Goal: Task Accomplishment & Management: Manage account settings

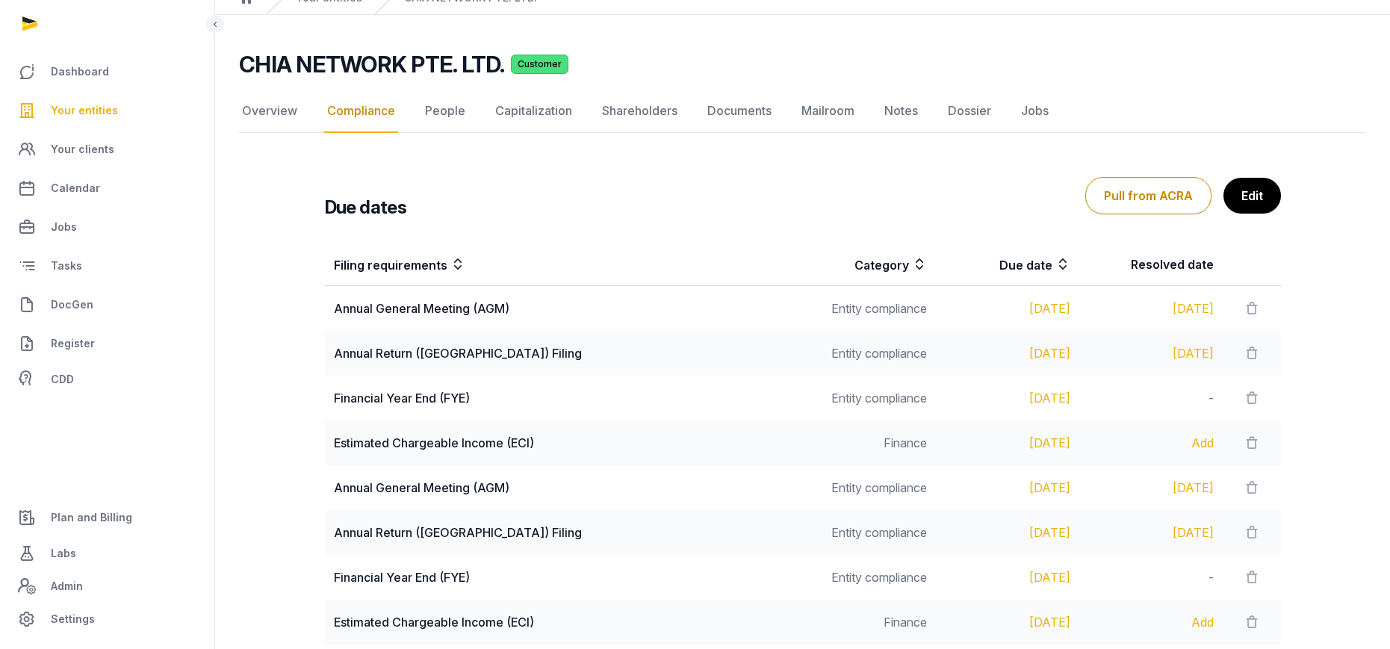
click at [75, 109] on span "Your entities" at bounding box center [84, 111] width 67 height 18
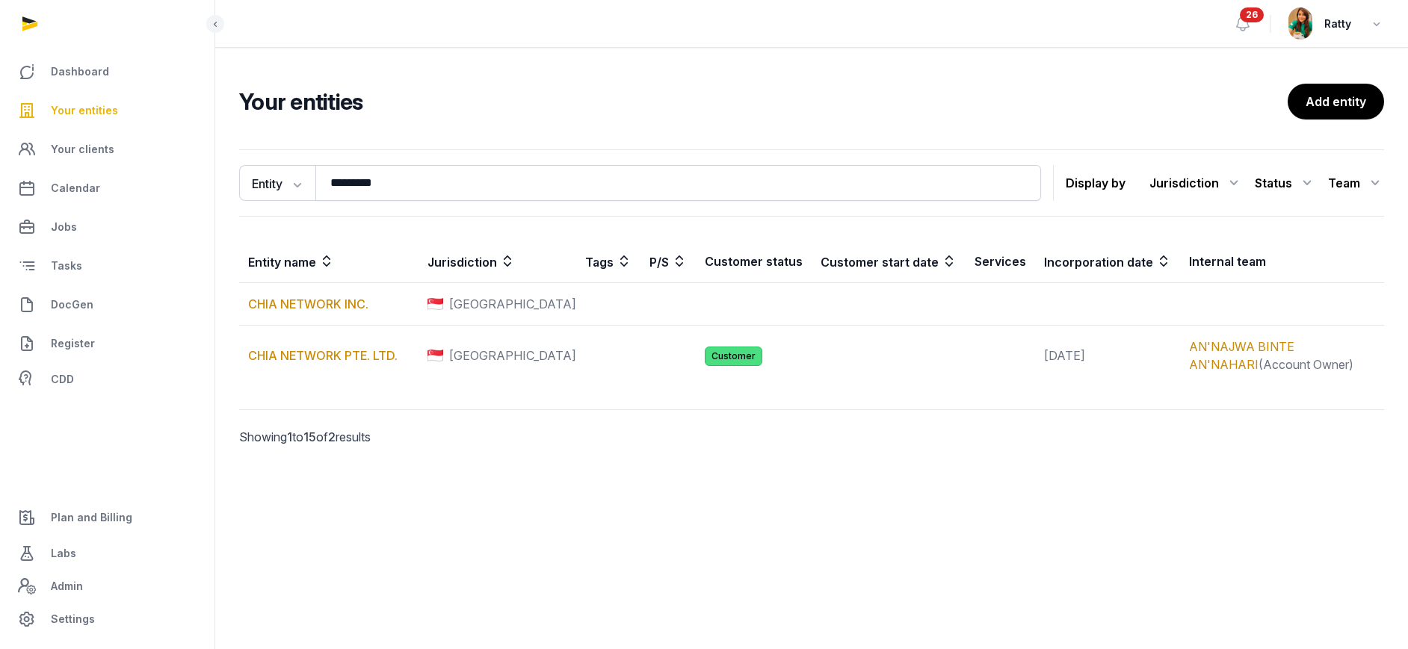
click at [1254, 16] on span "26" at bounding box center [1252, 14] width 24 height 15
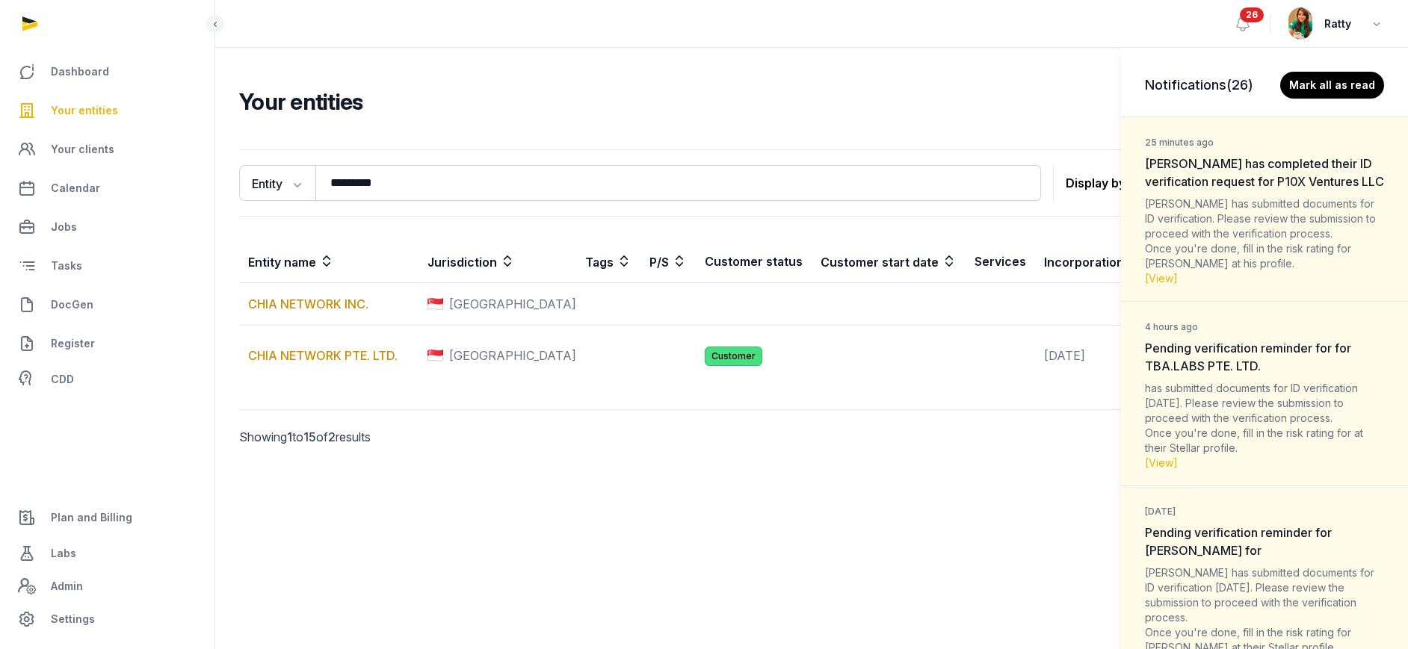
click at [1239, 191] on dt "25 minutes ago [PERSON_NAME] has completed their ID verification request for P1…" at bounding box center [1264, 161] width 239 height 58
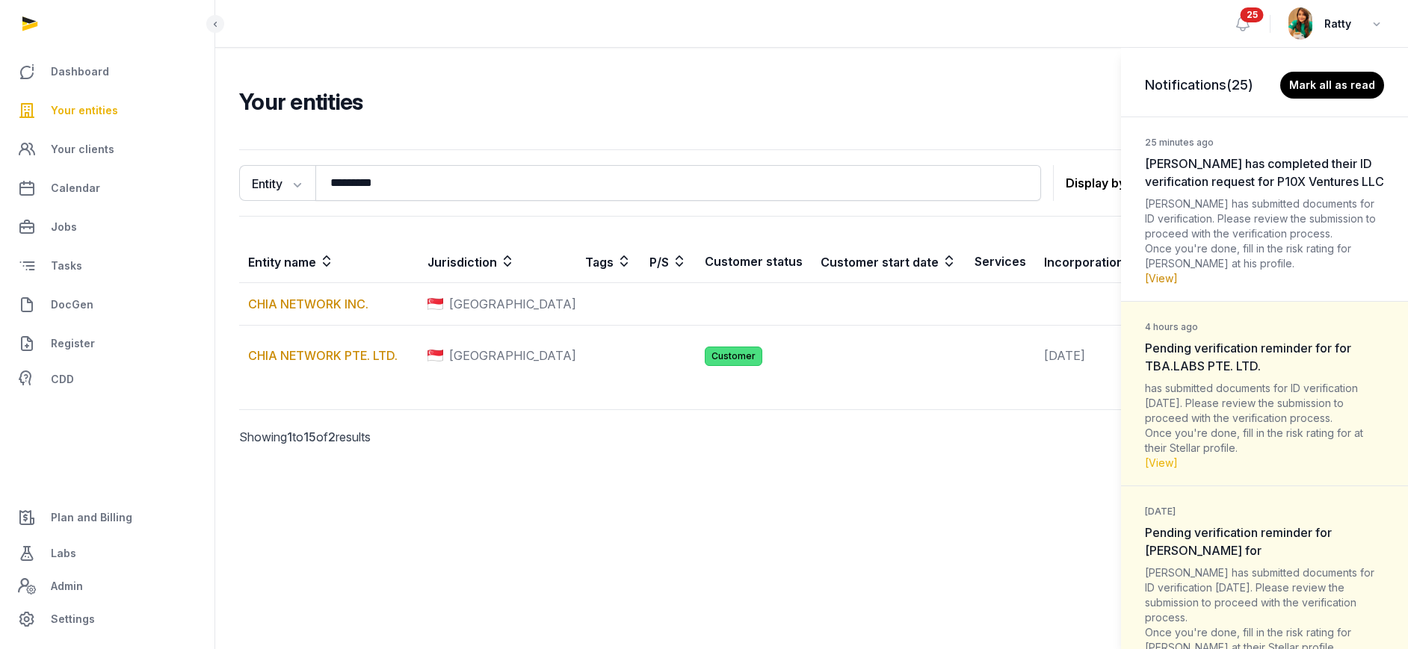
click at [1155, 285] on link "[View]" at bounding box center [1161, 278] width 33 height 13
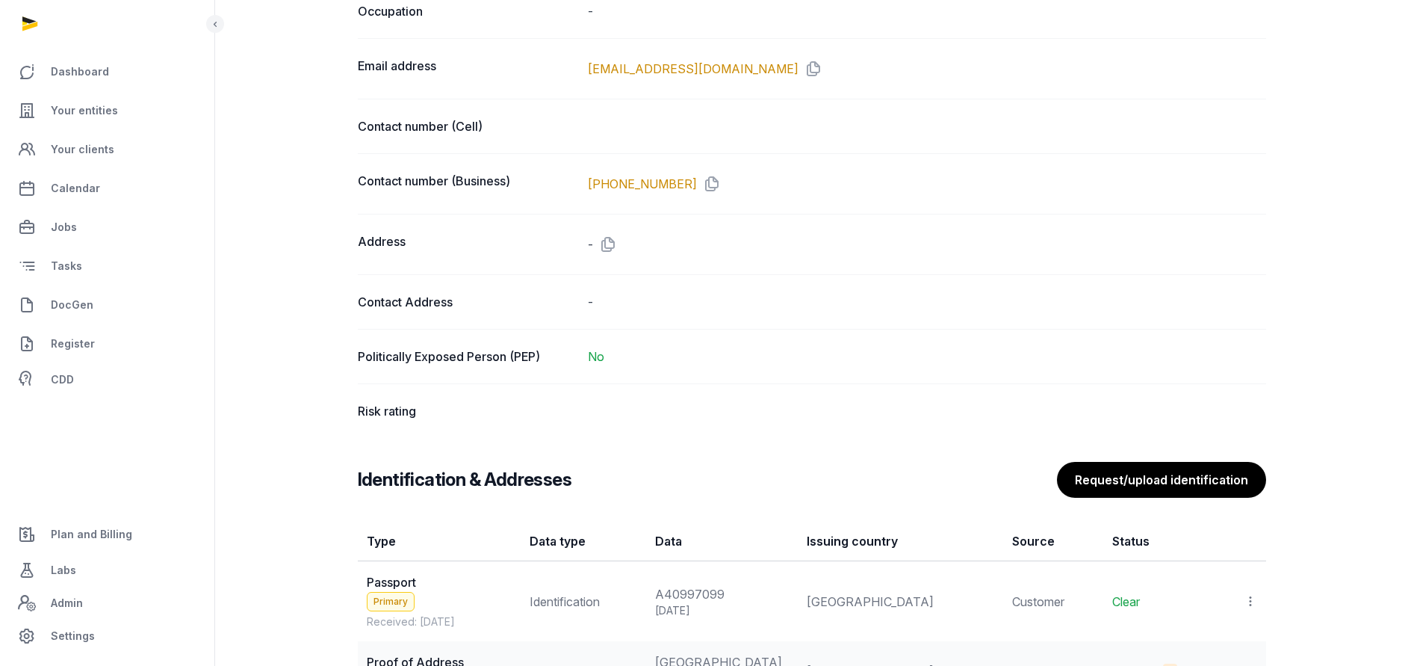
scroll to position [1345, 0]
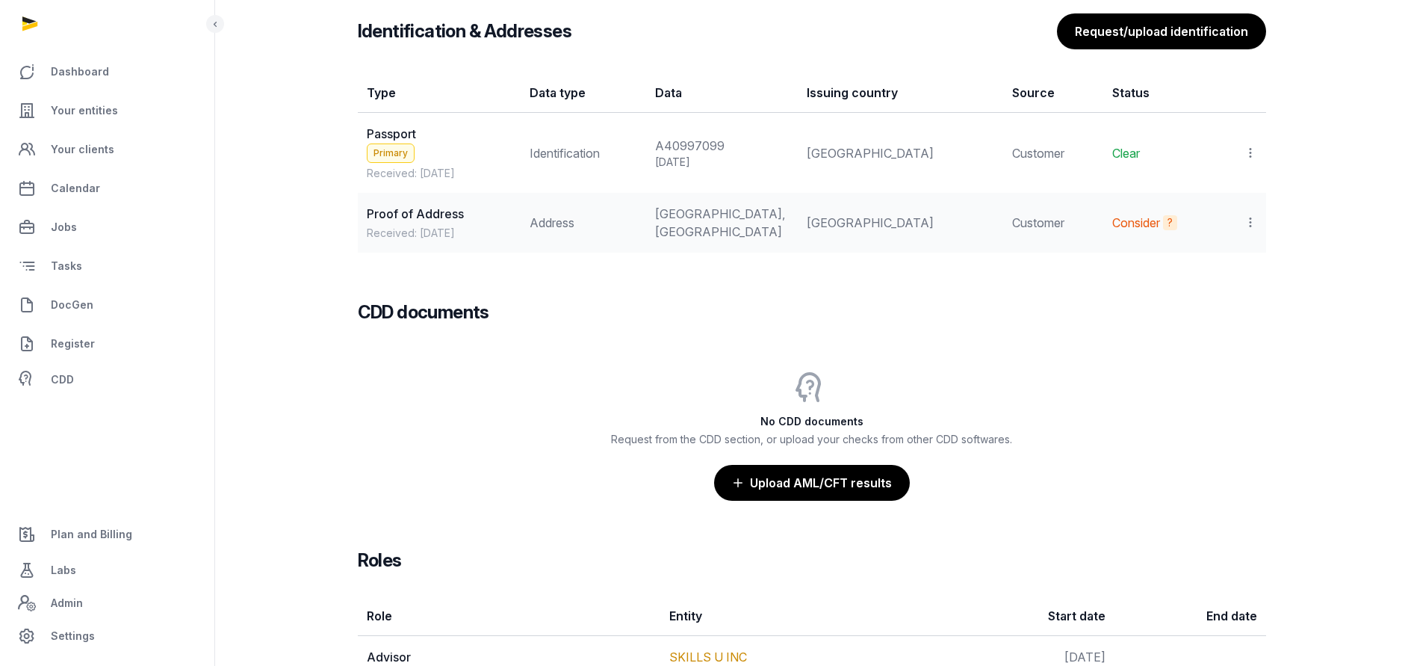
click at [1248, 230] on icon at bounding box center [1250, 222] width 13 height 16
click at [1234, 270] on span "View" at bounding box center [1229, 263] width 27 height 15
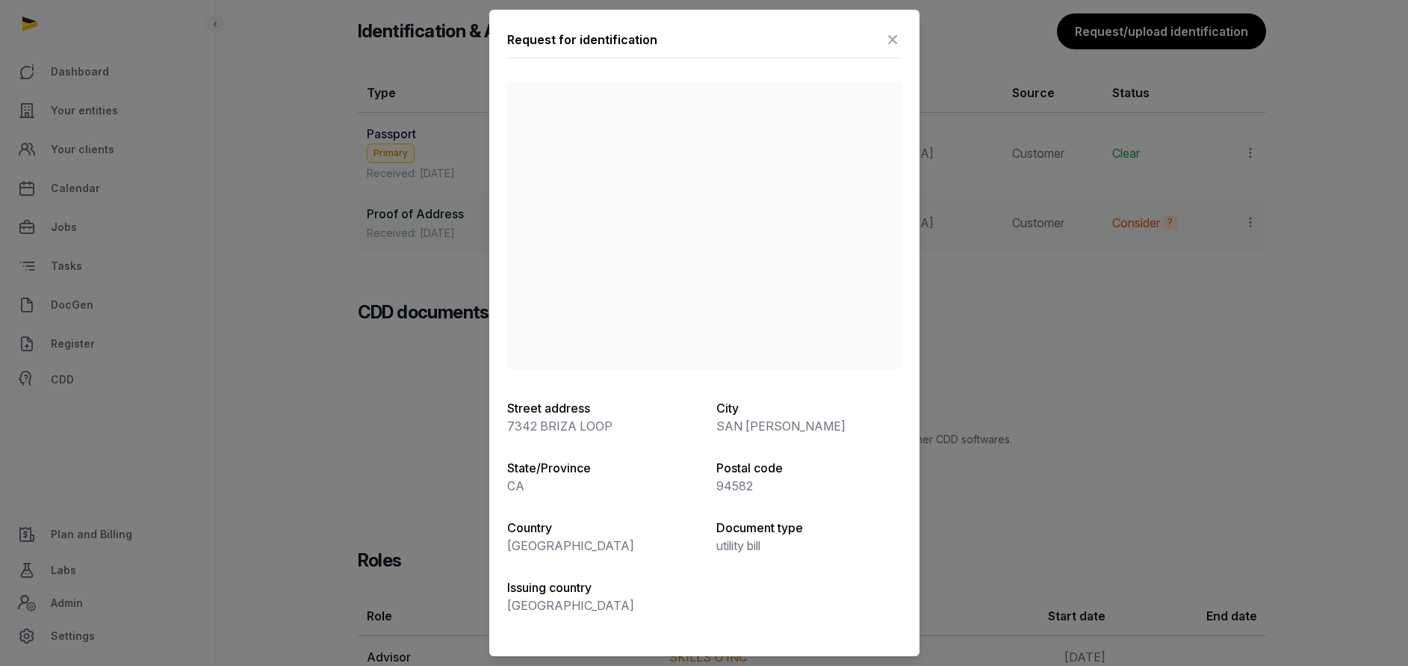
click at [894, 41] on icon at bounding box center [893, 40] width 18 height 24
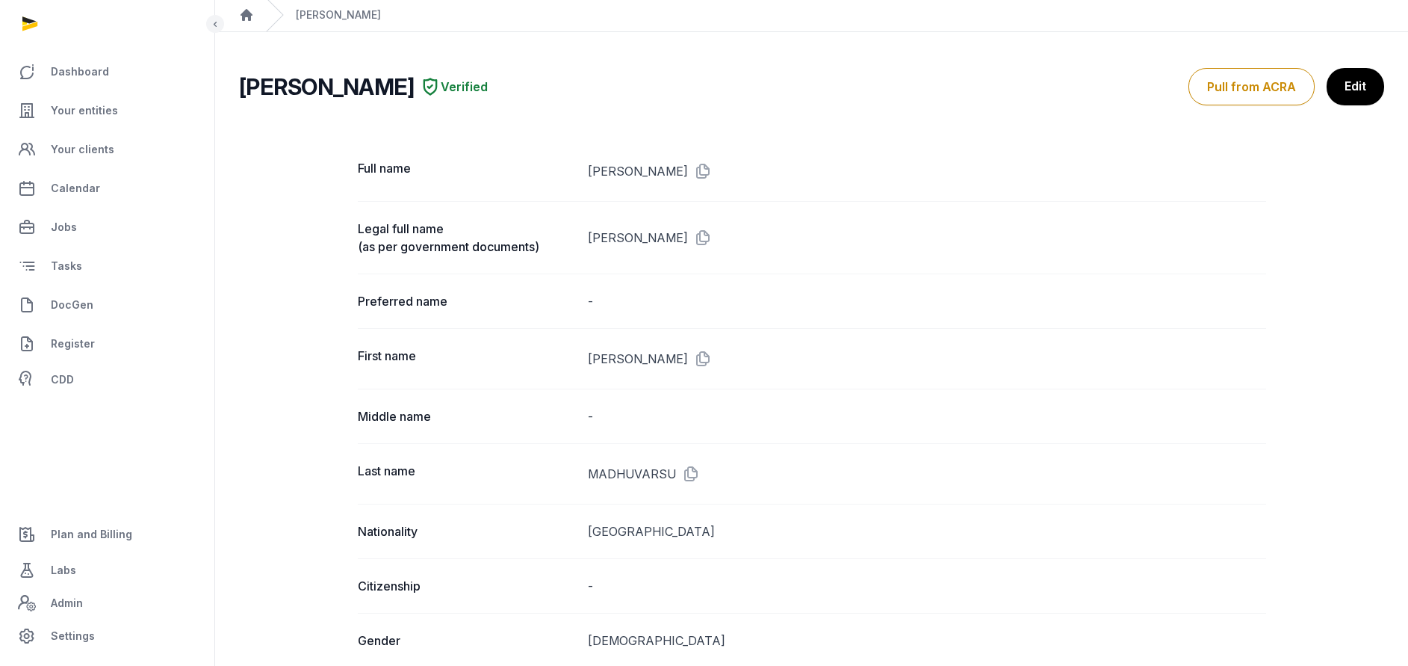
scroll to position [0, 0]
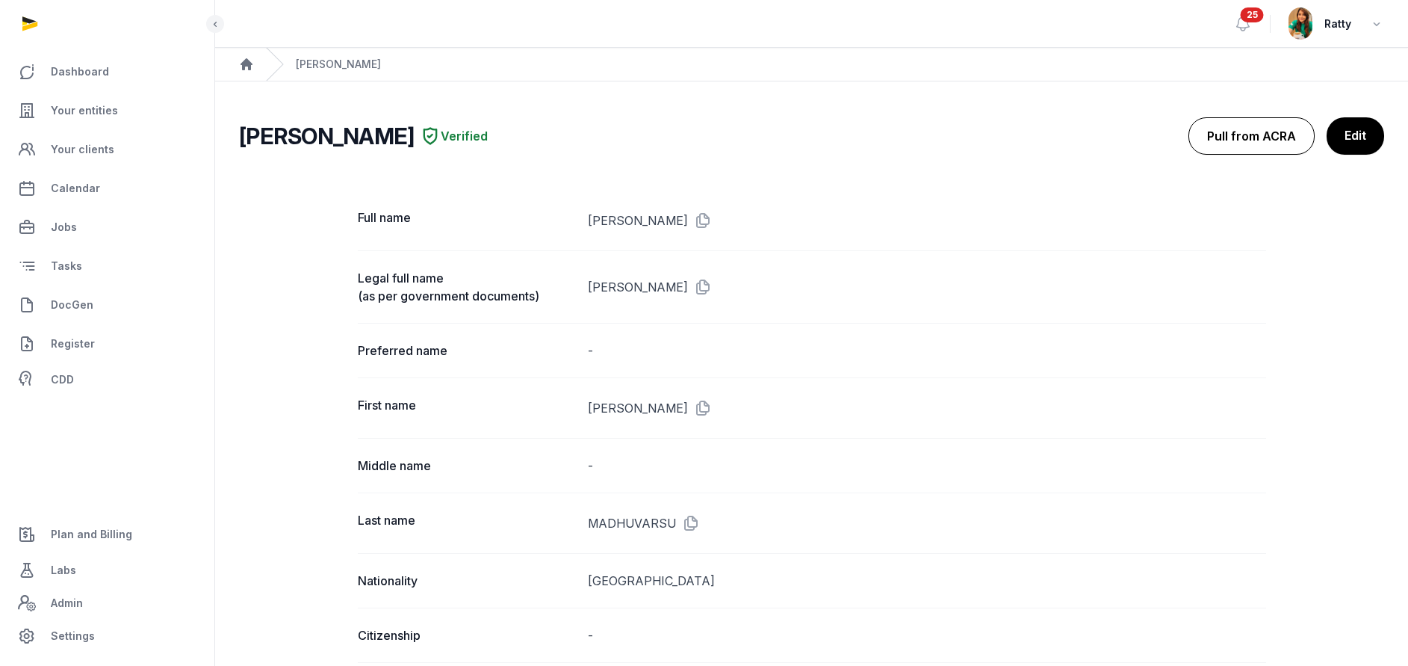
click at [1266, 137] on button "Pull from ACRA" at bounding box center [1252, 135] width 126 height 37
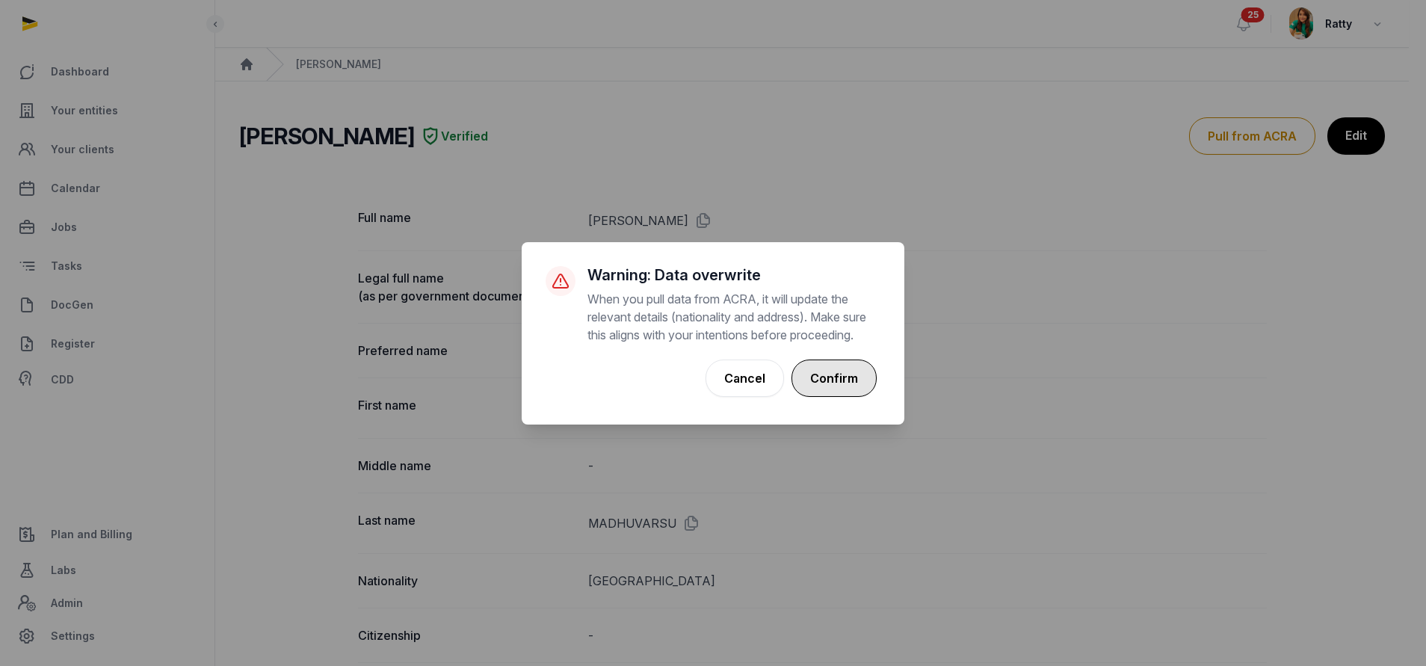
click at [835, 374] on button "Confirm" at bounding box center [833, 377] width 85 height 37
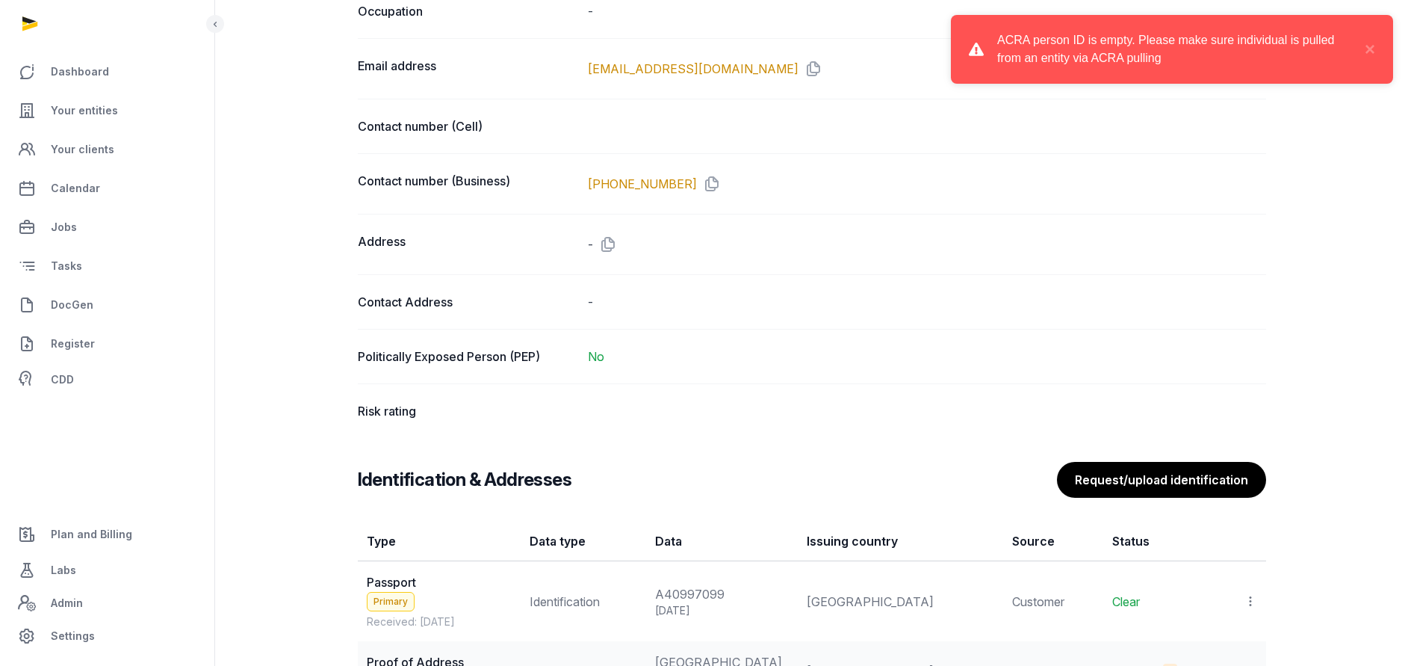
scroll to position [1345, 0]
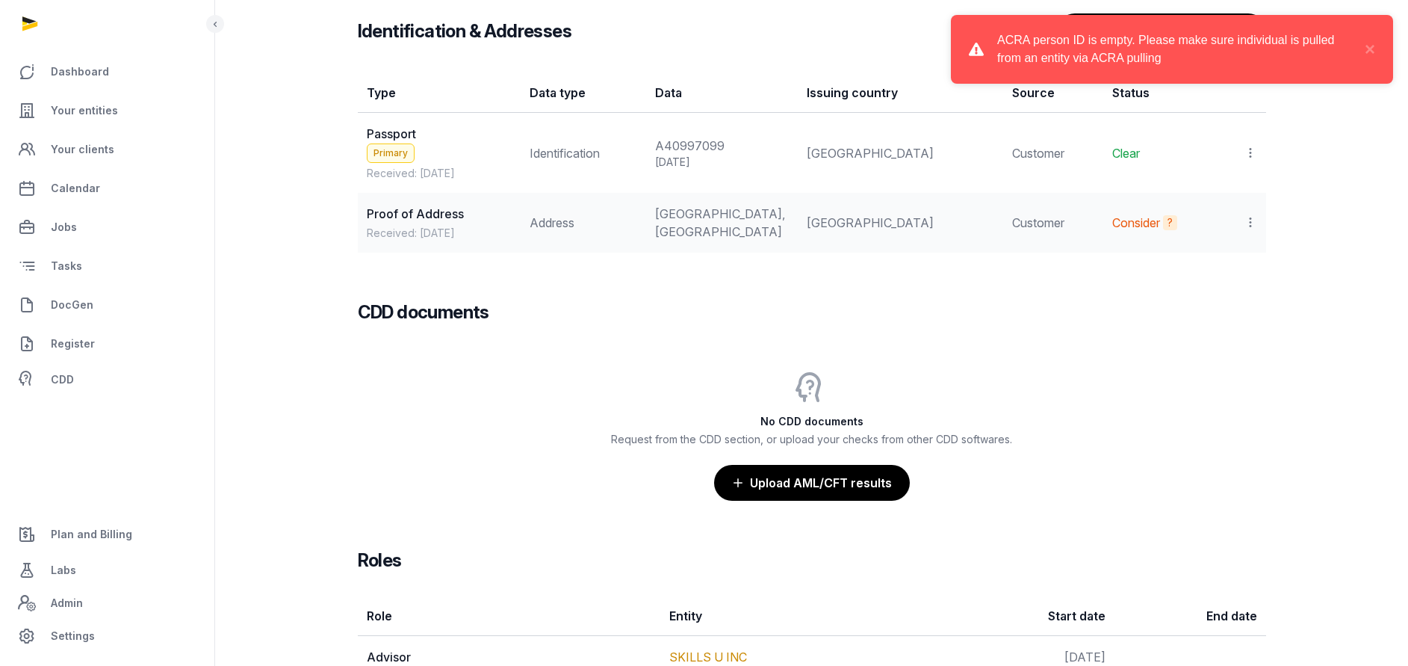
click at [1127, 324] on div "CDD documents" at bounding box center [812, 300] width 909 height 48
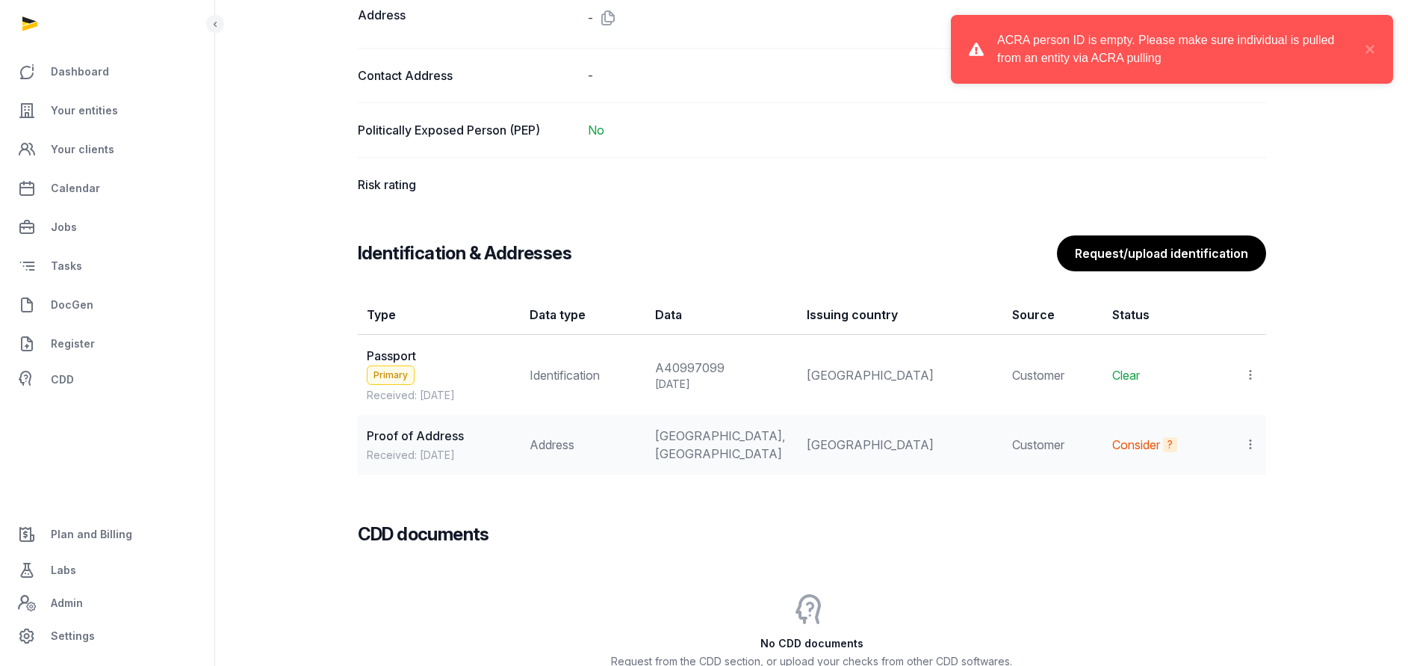
scroll to position [1121, 0]
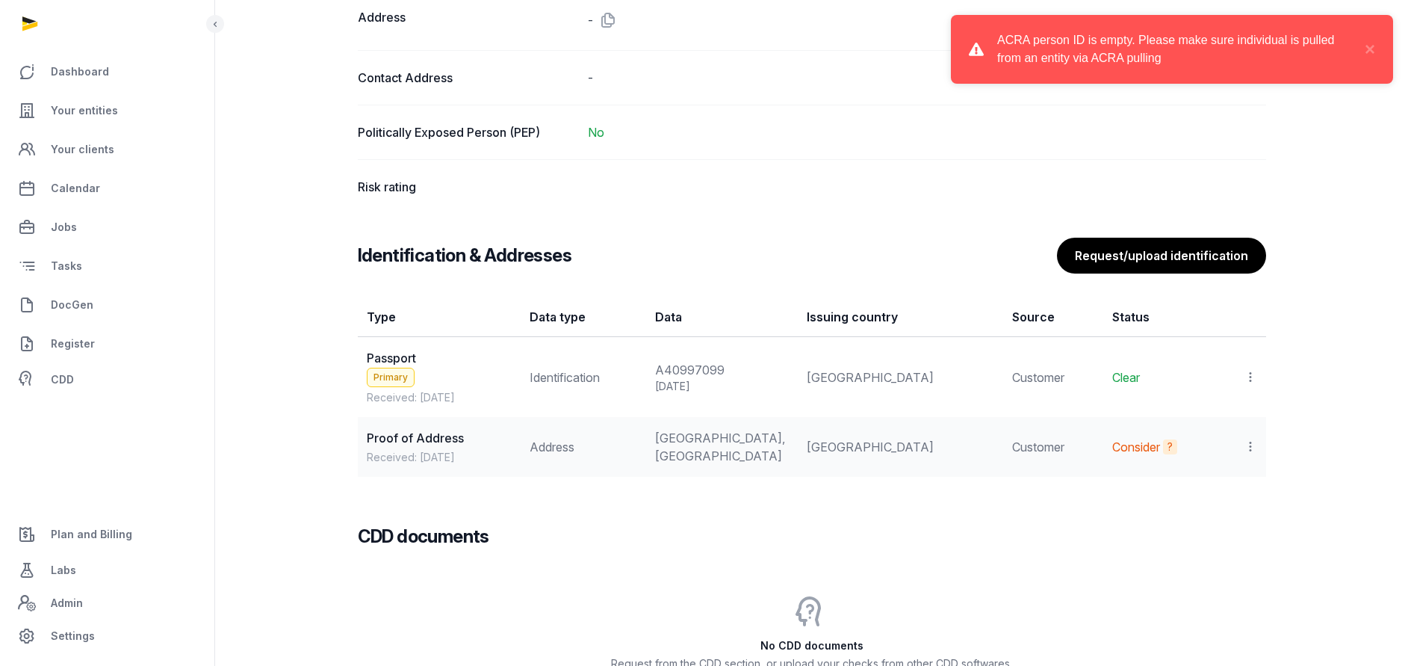
click at [1249, 371] on icon at bounding box center [1250, 377] width 13 height 16
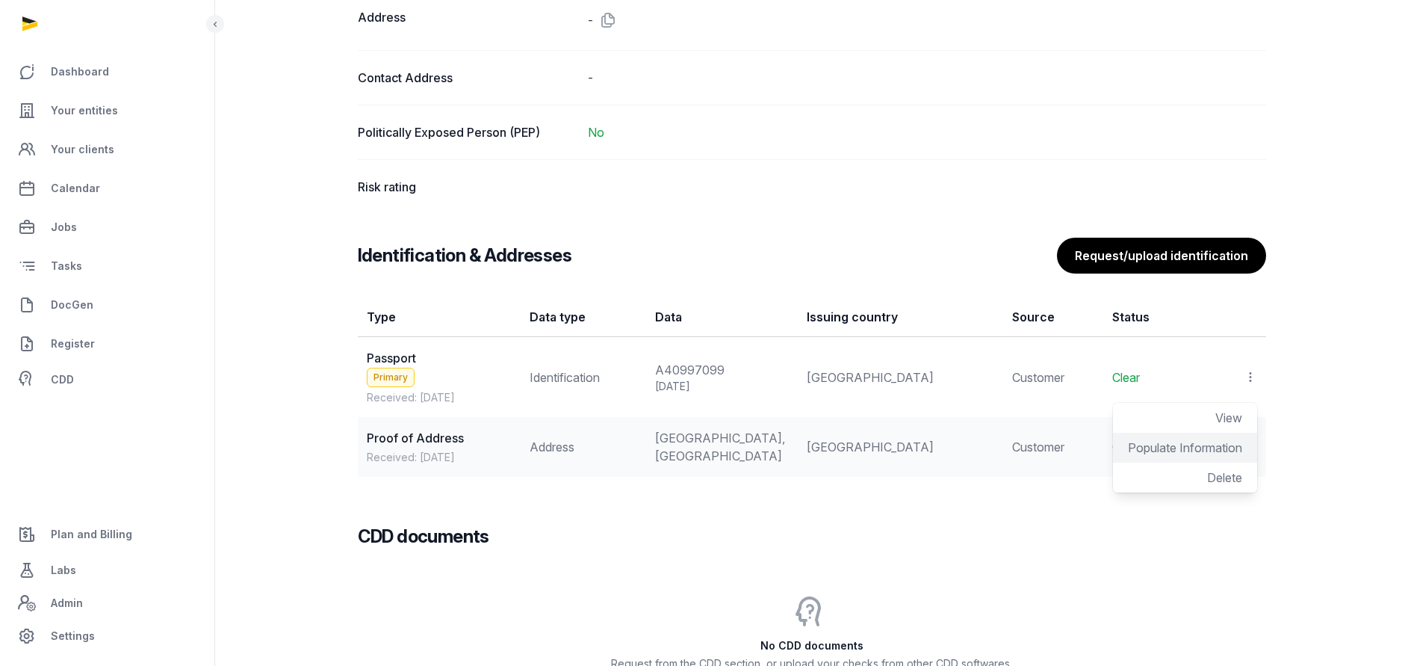
click at [1166, 447] on span "Populate Information" at bounding box center [1185, 447] width 114 height 15
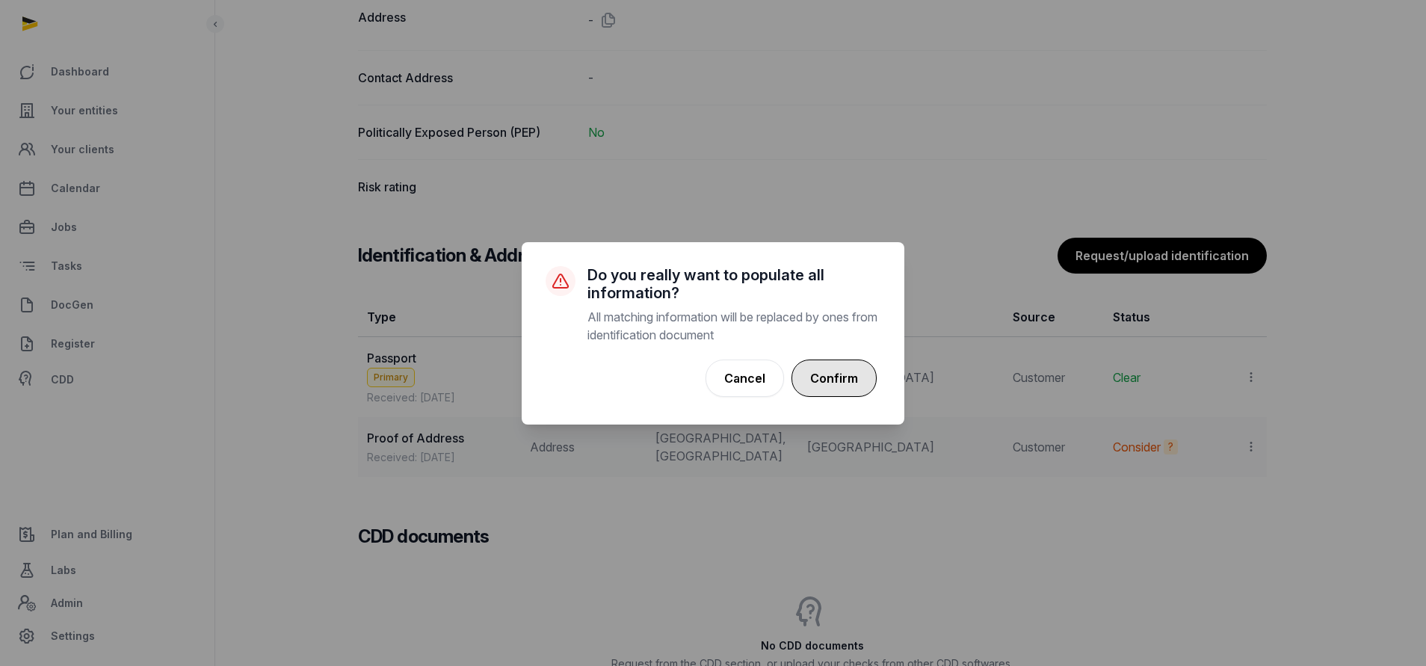
click at [833, 377] on button "Confirm" at bounding box center [833, 377] width 85 height 37
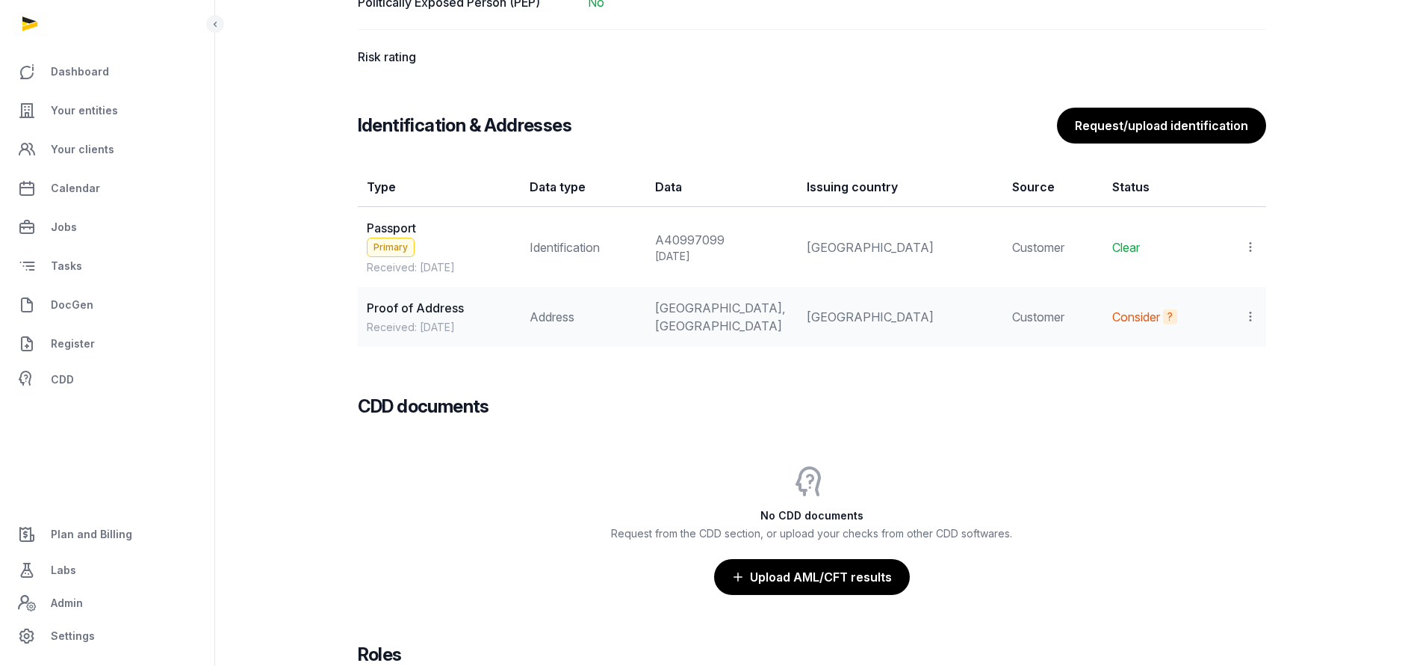
scroll to position [1345, 0]
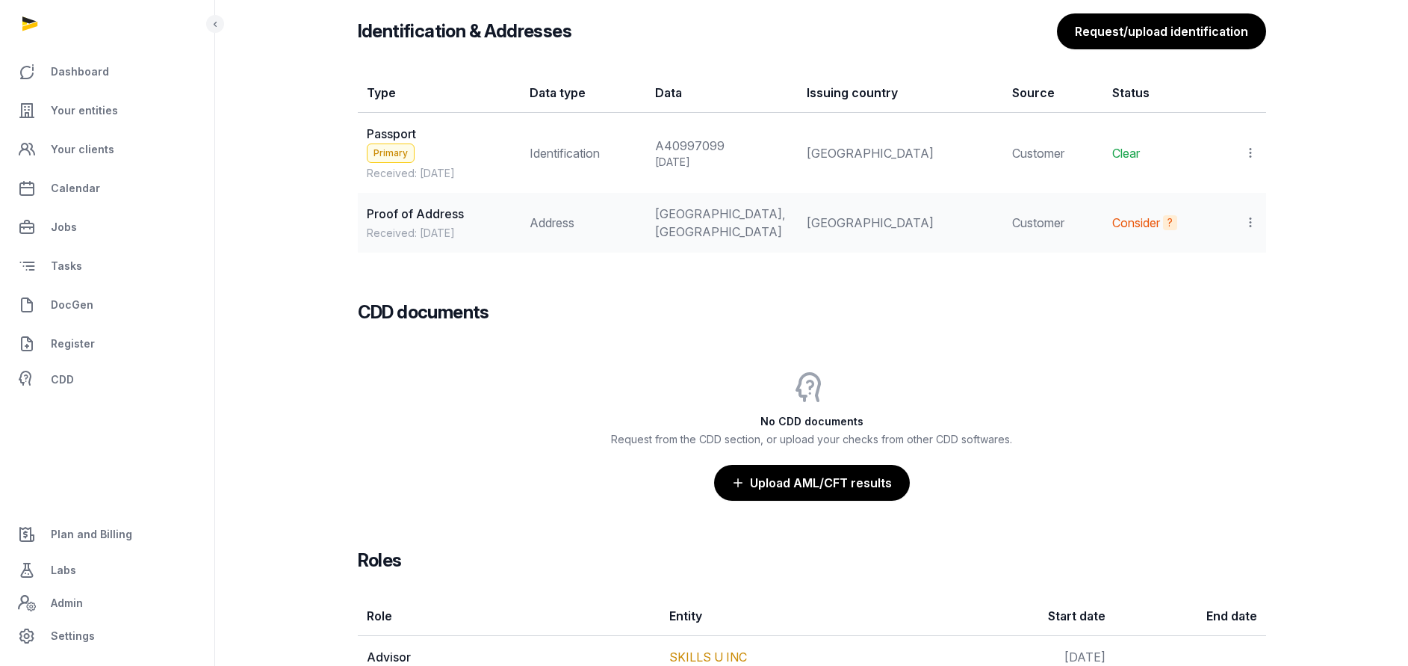
click at [1250, 145] on icon at bounding box center [1250, 153] width 13 height 16
click at [1207, 199] on div "View" at bounding box center [1185, 194] width 144 height 30
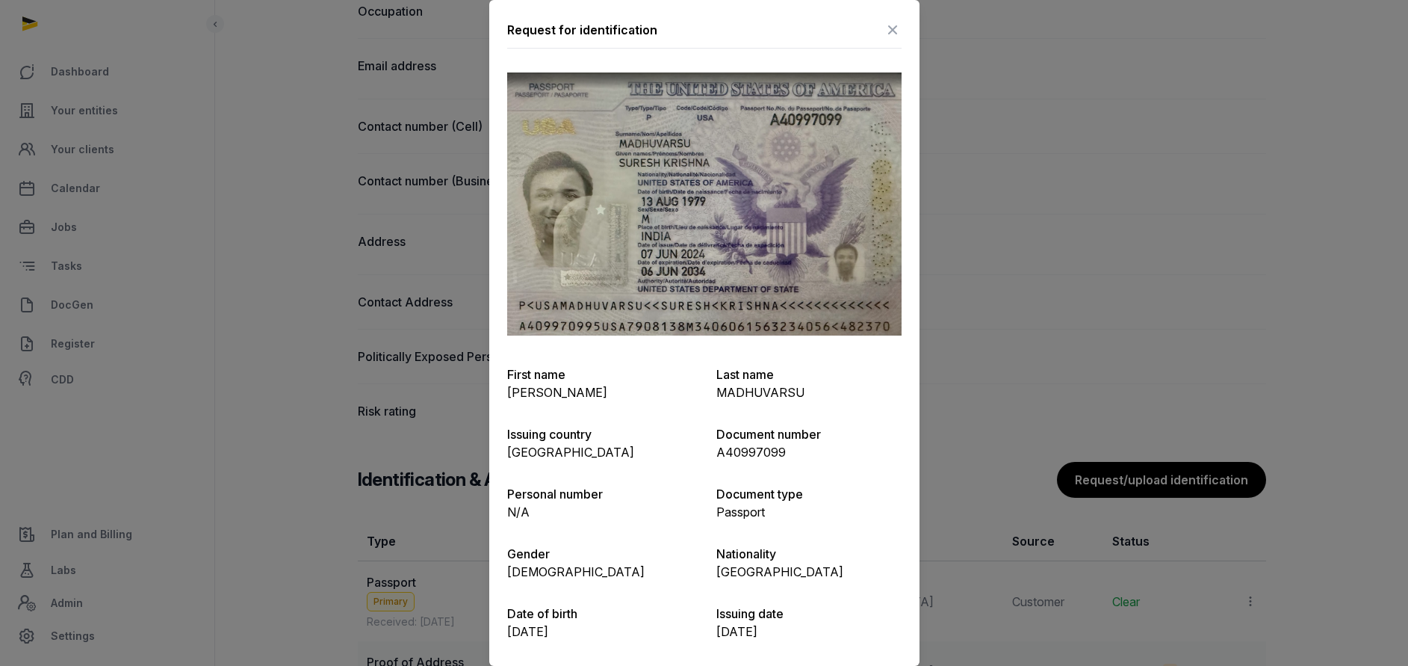
scroll to position [448, 0]
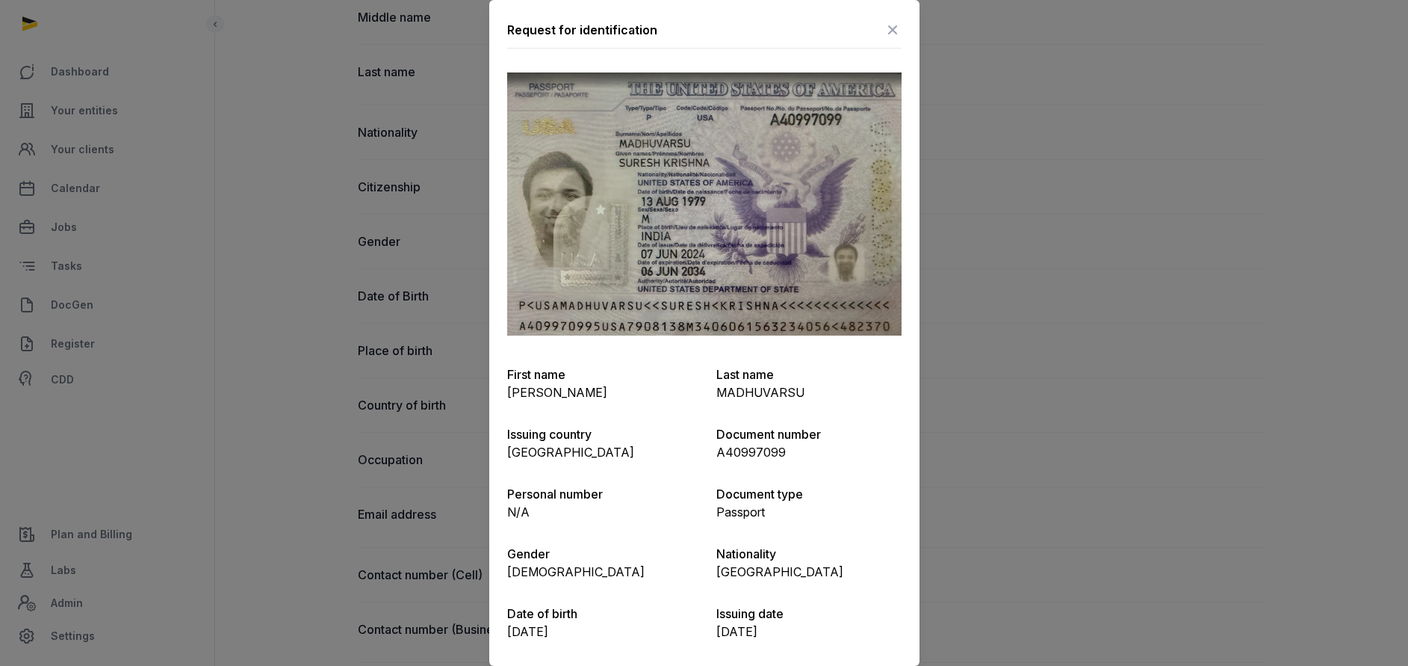
click at [884, 27] on icon at bounding box center [893, 30] width 18 height 24
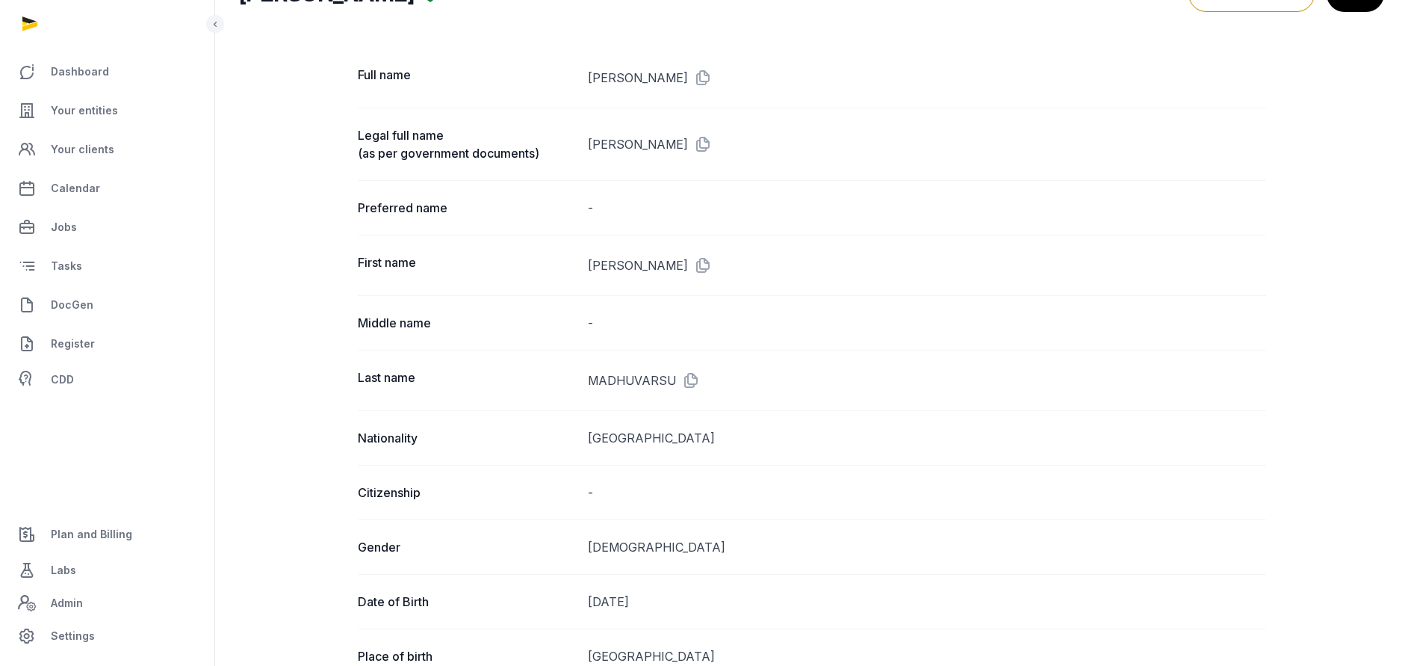
scroll to position [0, 0]
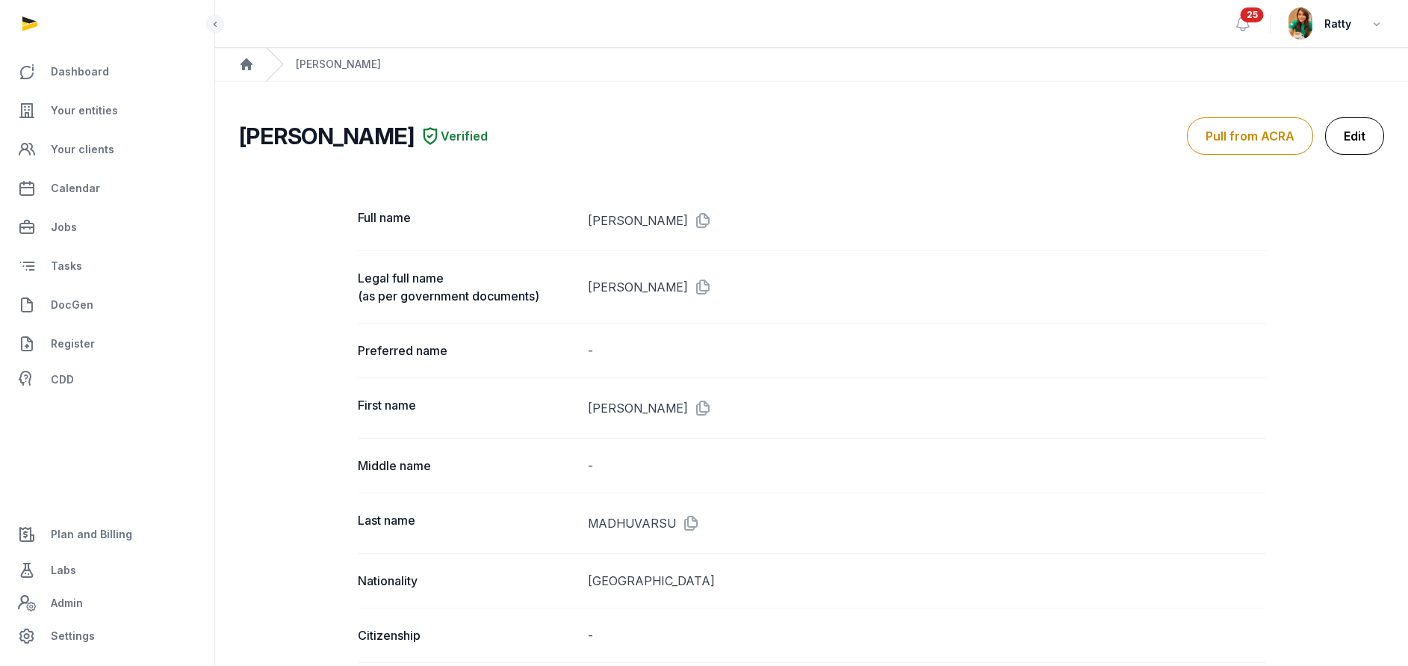
click at [1346, 131] on link "Edit" at bounding box center [1354, 135] width 59 height 37
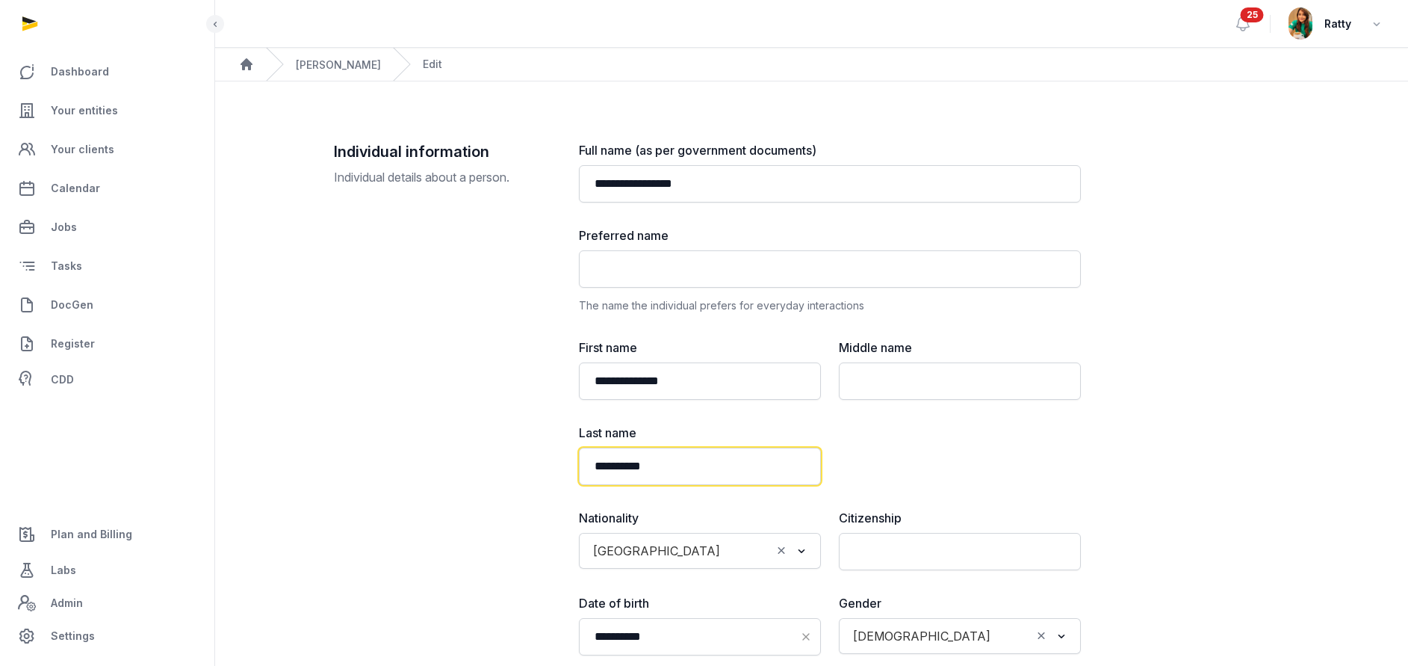
drag, startPoint x: 706, startPoint y: 461, endPoint x: 473, endPoint y: 465, distance: 233.2
click at [473, 465] on div "**********" at bounding box center [812, 544] width 956 height 806
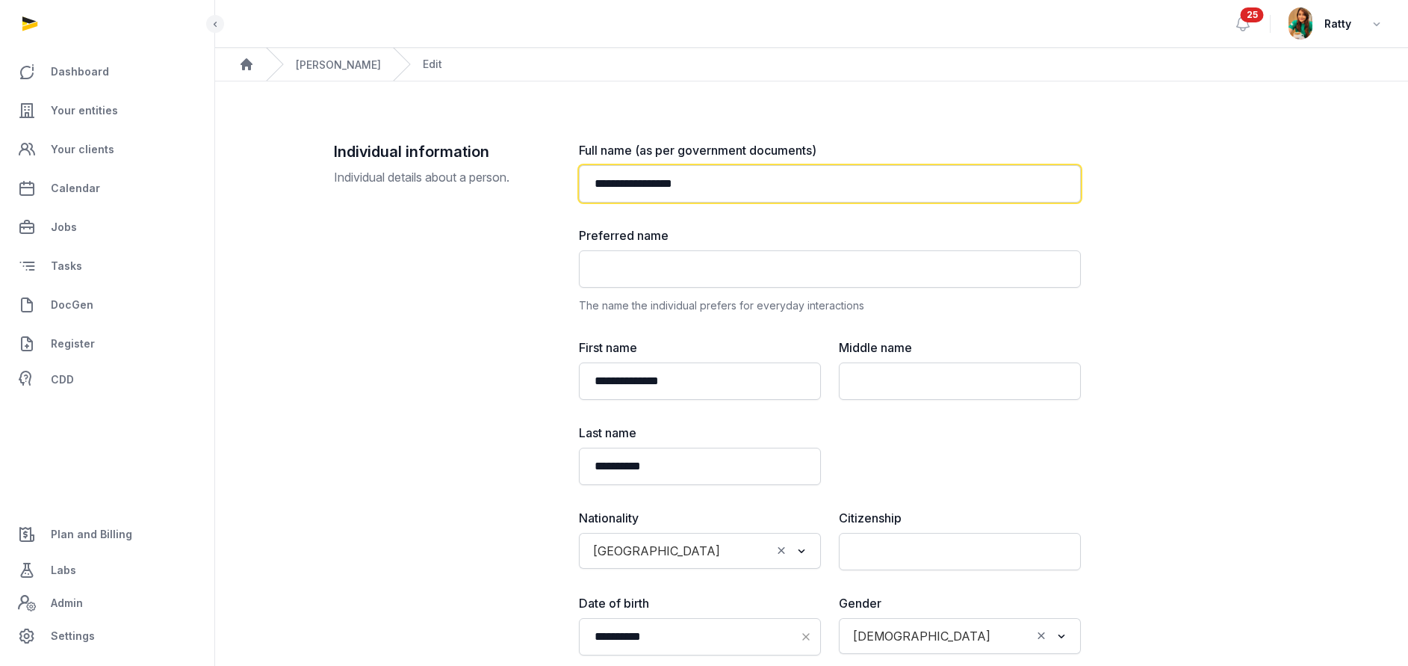
drag, startPoint x: 749, startPoint y: 188, endPoint x: 346, endPoint y: 182, distance: 402.8
click at [350, 182] on div "**********" at bounding box center [812, 544] width 956 height 806
paste input "text"
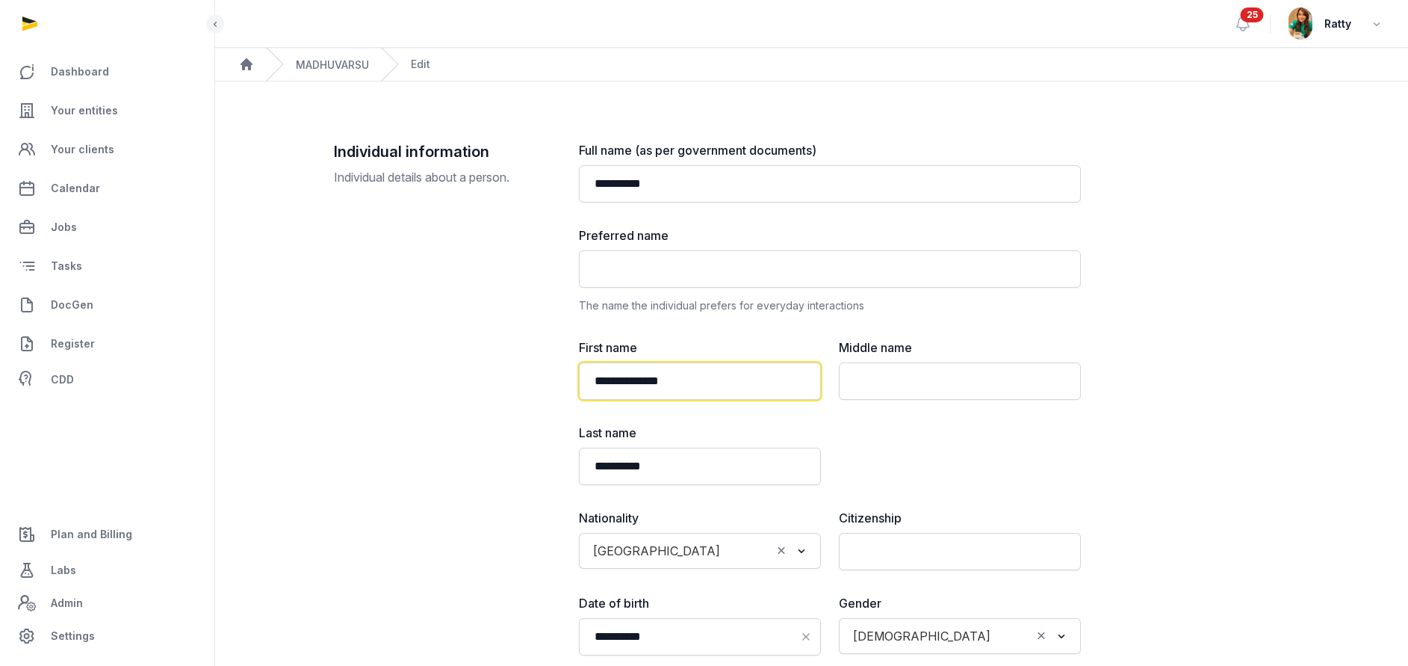
drag, startPoint x: 710, startPoint y: 383, endPoint x: 469, endPoint y: 382, distance: 240.6
click at [472, 382] on div "**********" at bounding box center [812, 544] width 956 height 806
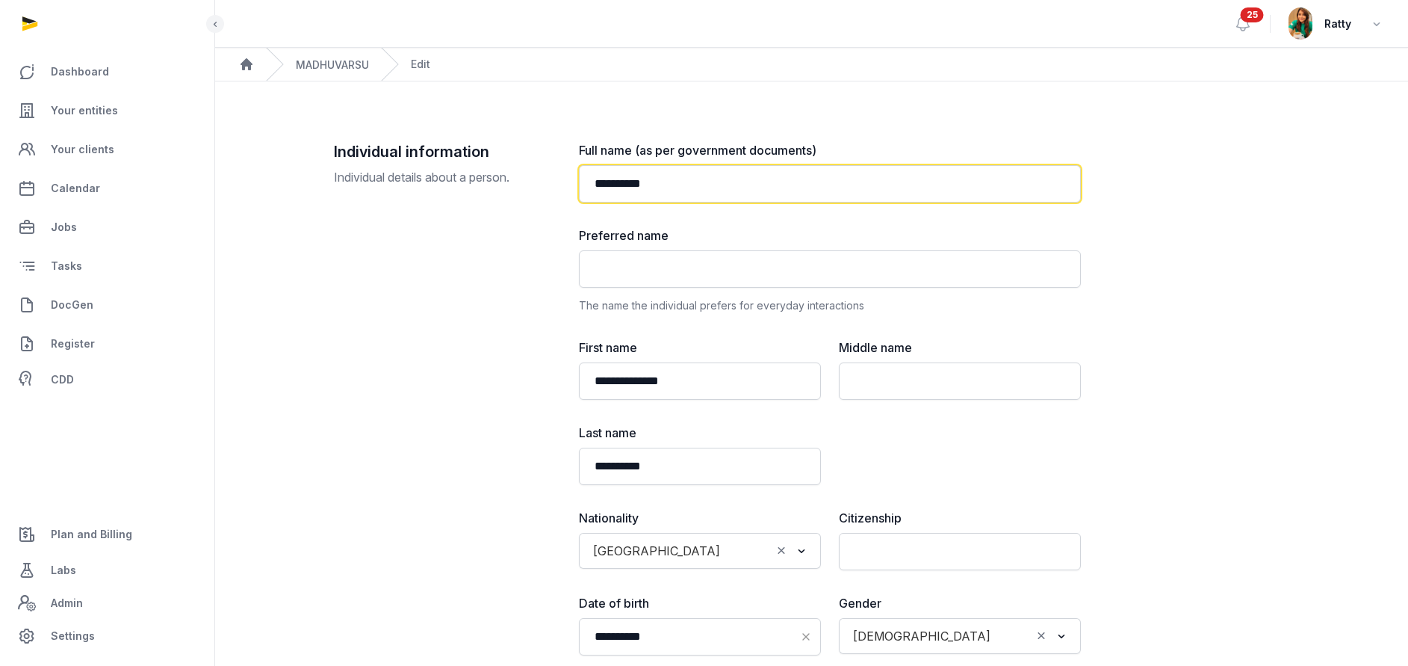
click at [733, 187] on input "**********" at bounding box center [830, 183] width 502 height 37
paste input "**********"
type input "**********"
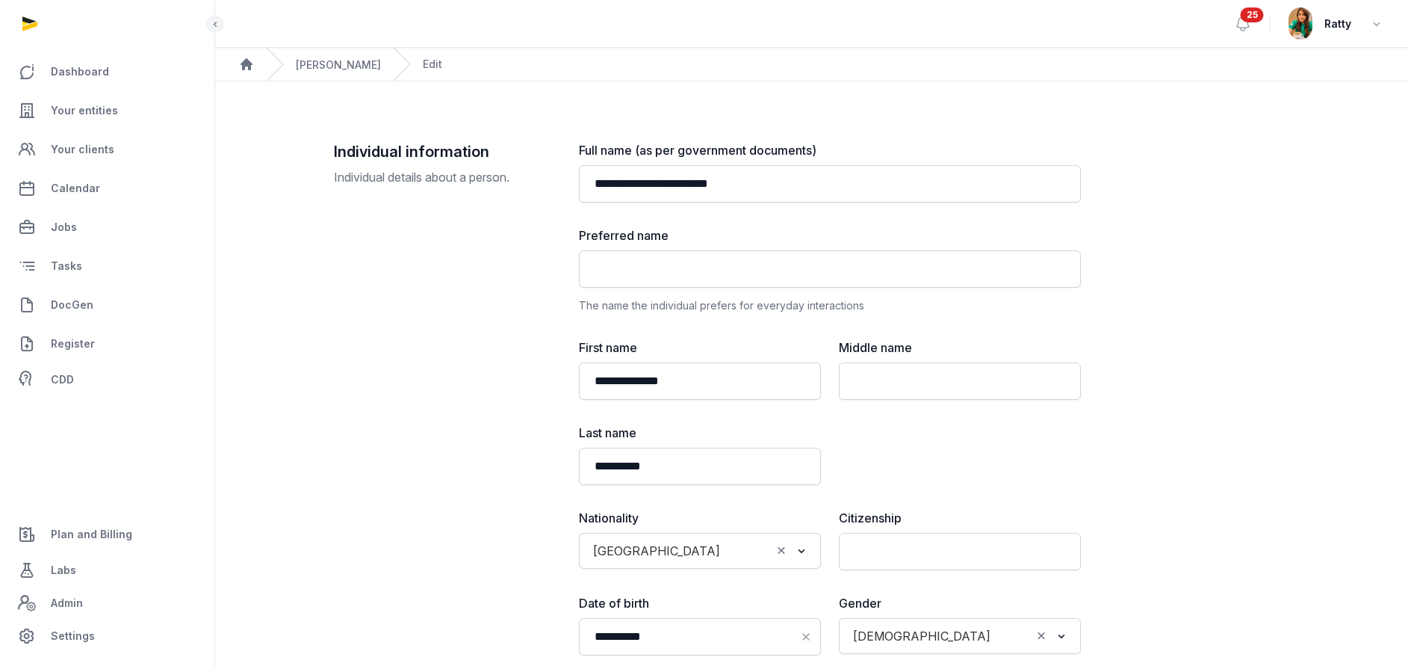
click at [1275, 304] on div "**********" at bounding box center [812, 544] width 956 height 806
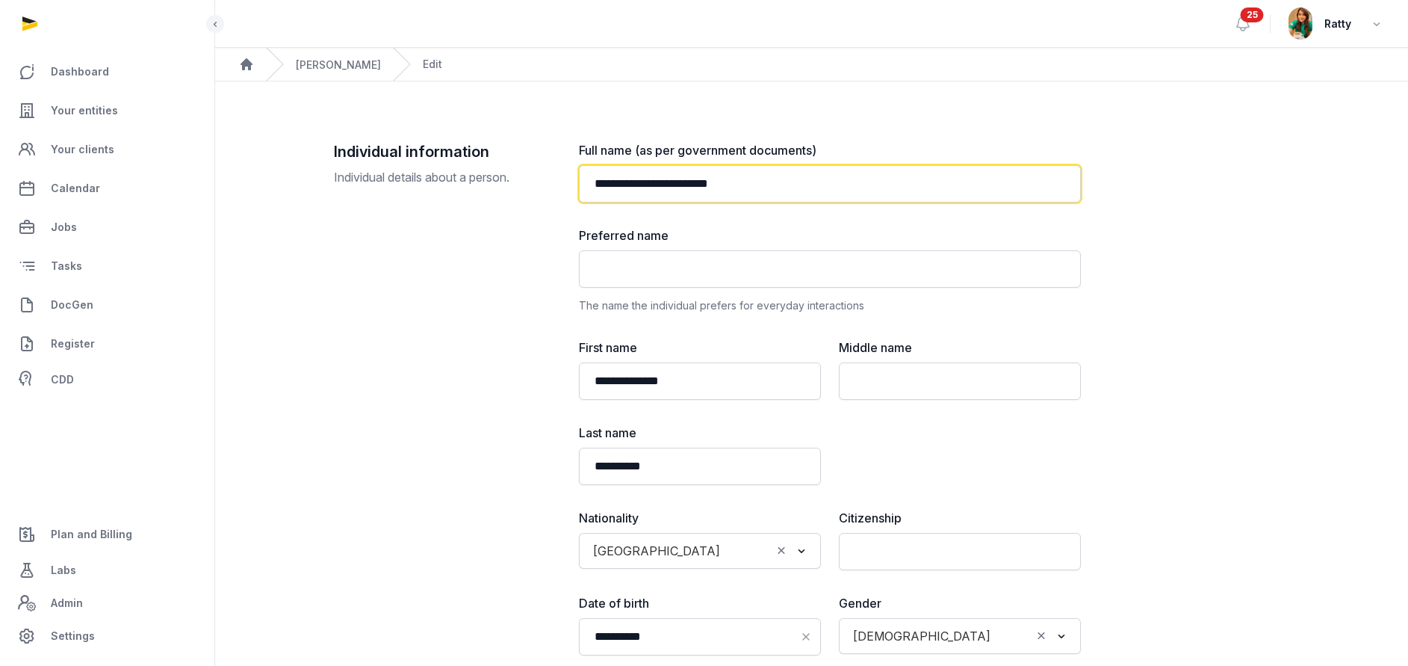
drag, startPoint x: 791, startPoint y: 177, endPoint x: 6, endPoint y: 177, distance: 785.3
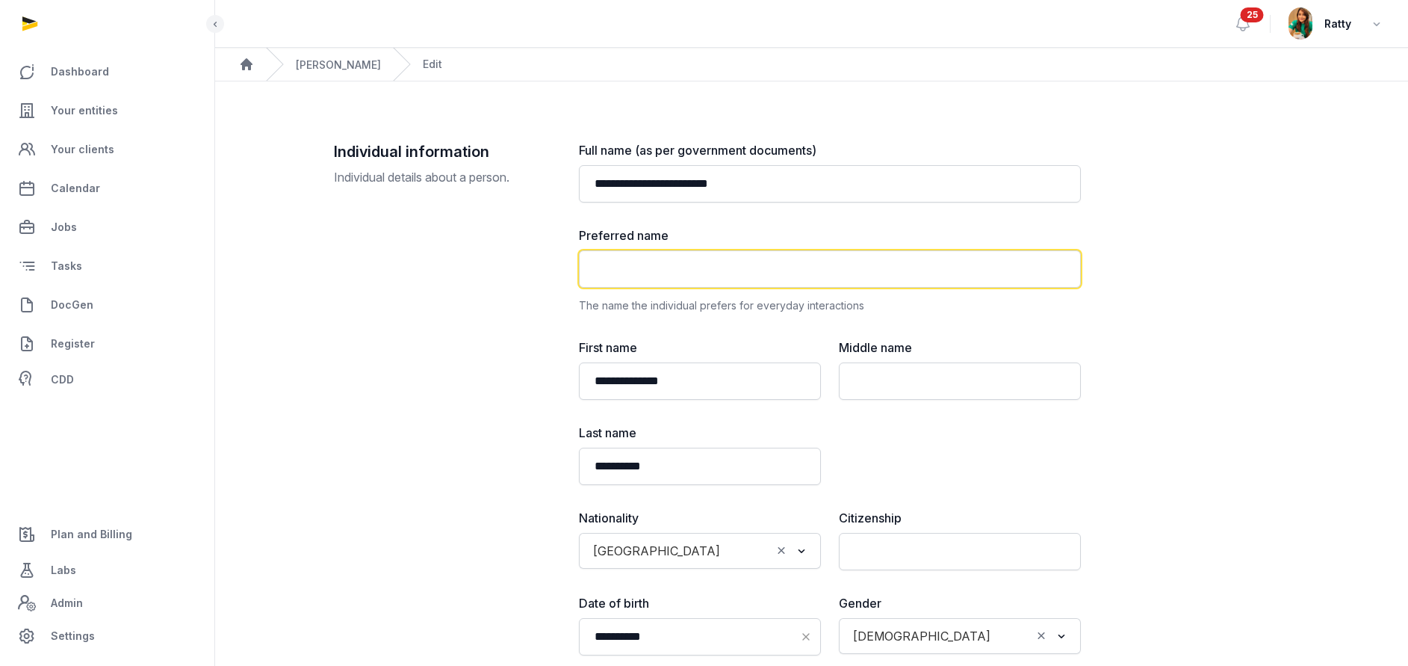
click at [619, 268] on input "text" at bounding box center [830, 268] width 502 height 37
type input "*"
type input "******"
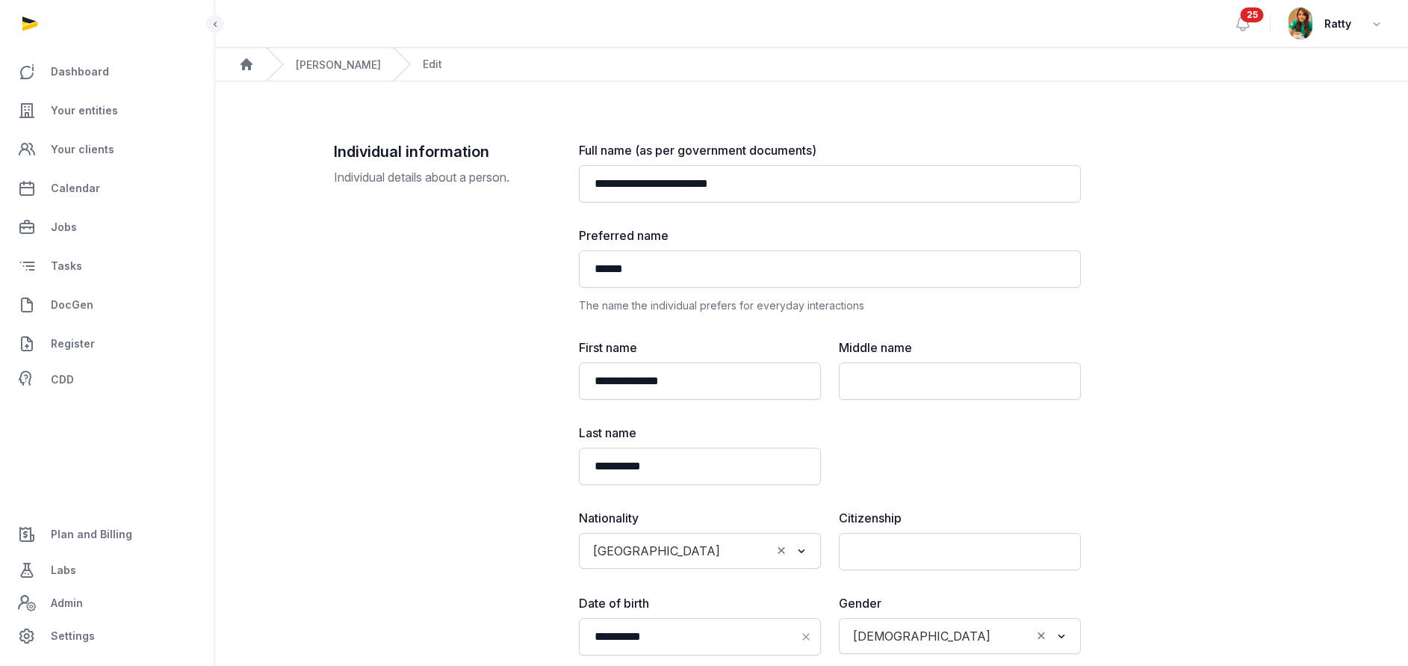
click at [1154, 451] on div "**********" at bounding box center [812, 544] width 956 height 806
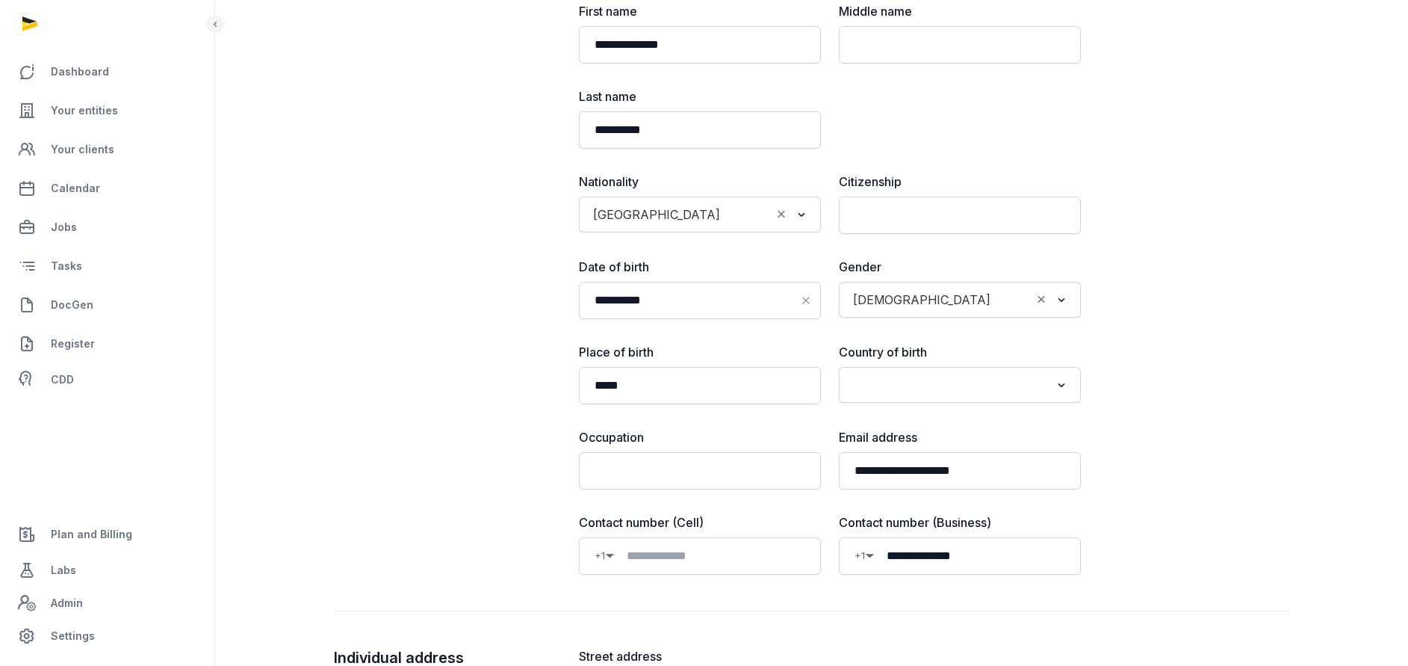
scroll to position [448, 0]
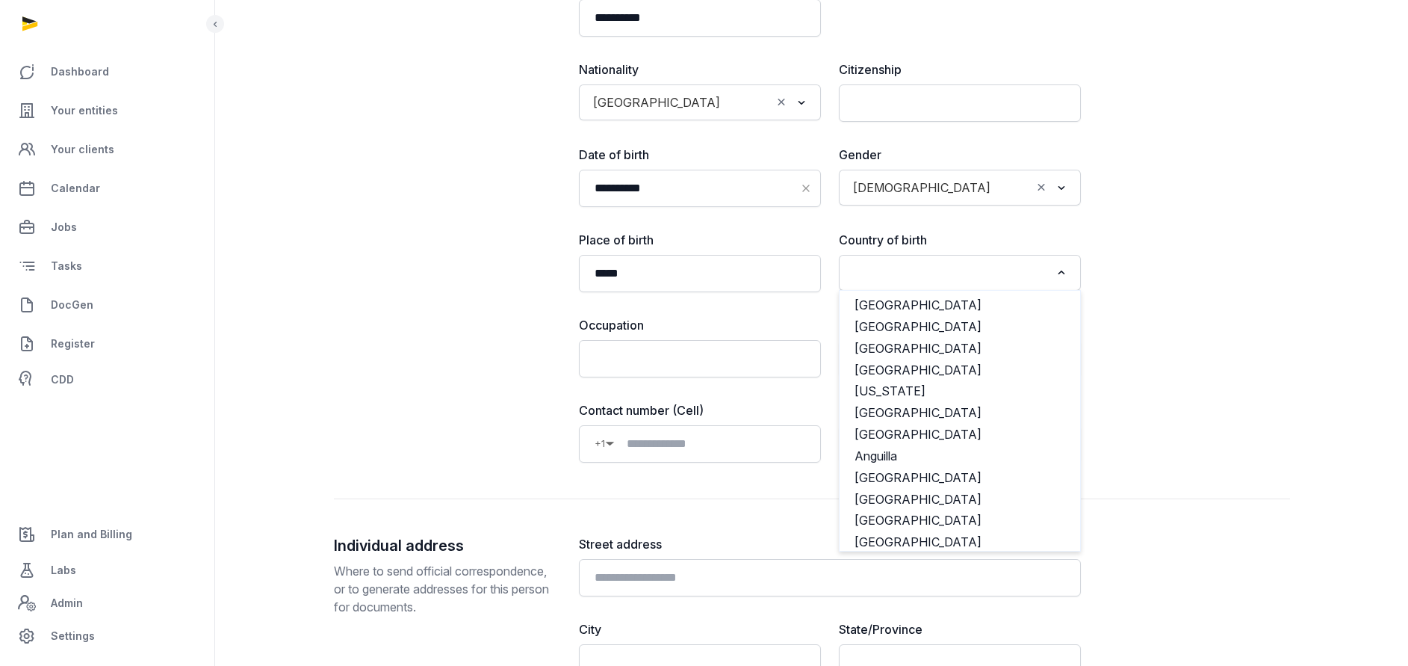
click at [1055, 269] on icon "Search for option" at bounding box center [1061, 273] width 15 height 18
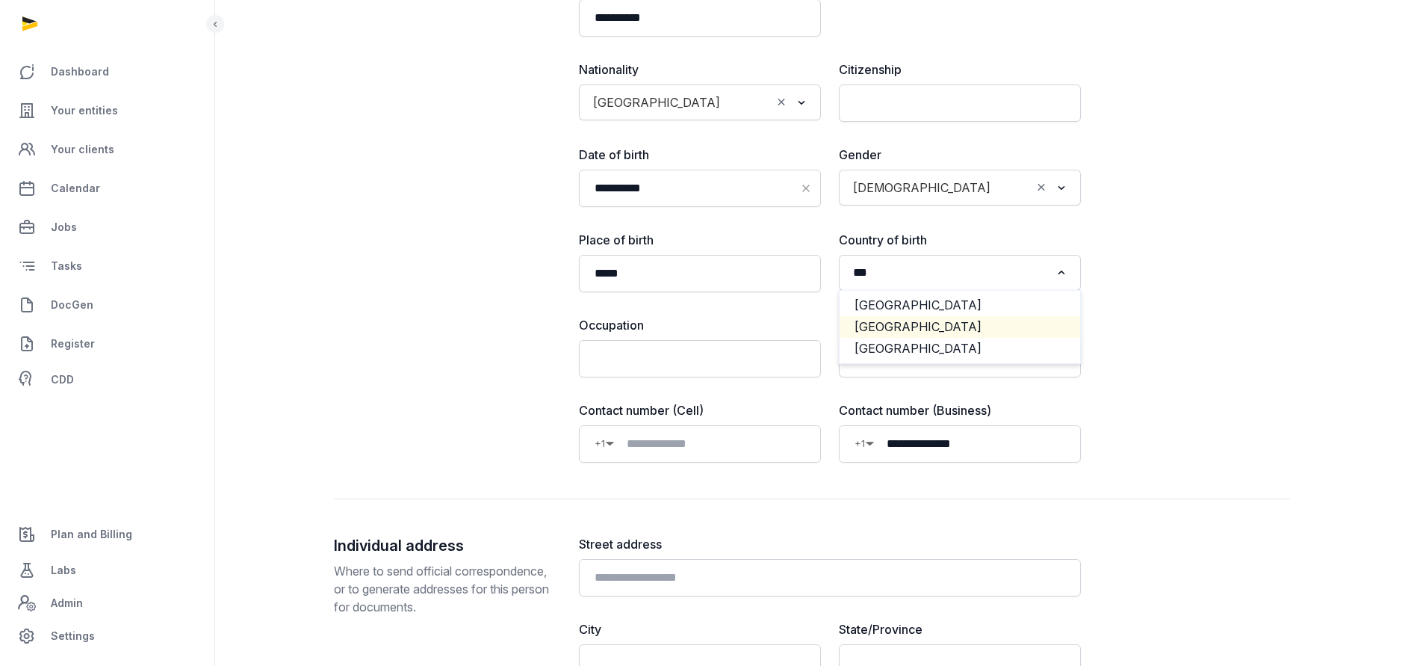
click at [912, 321] on li "[GEOGRAPHIC_DATA]" at bounding box center [960, 327] width 241 height 22
type input "***"
click at [1279, 369] on div "**********" at bounding box center [812, 96] width 956 height 806
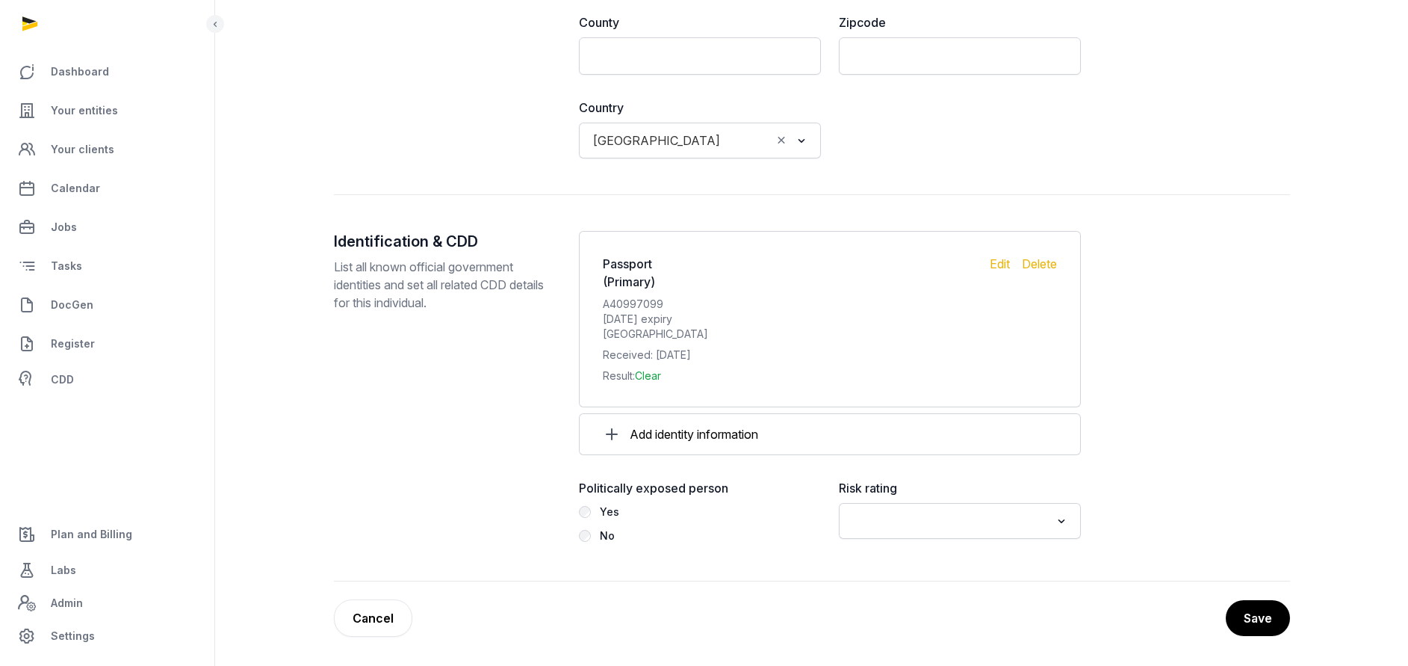
scroll to position [1529, 0]
click at [1260, 616] on button "Save" at bounding box center [1258, 616] width 66 height 37
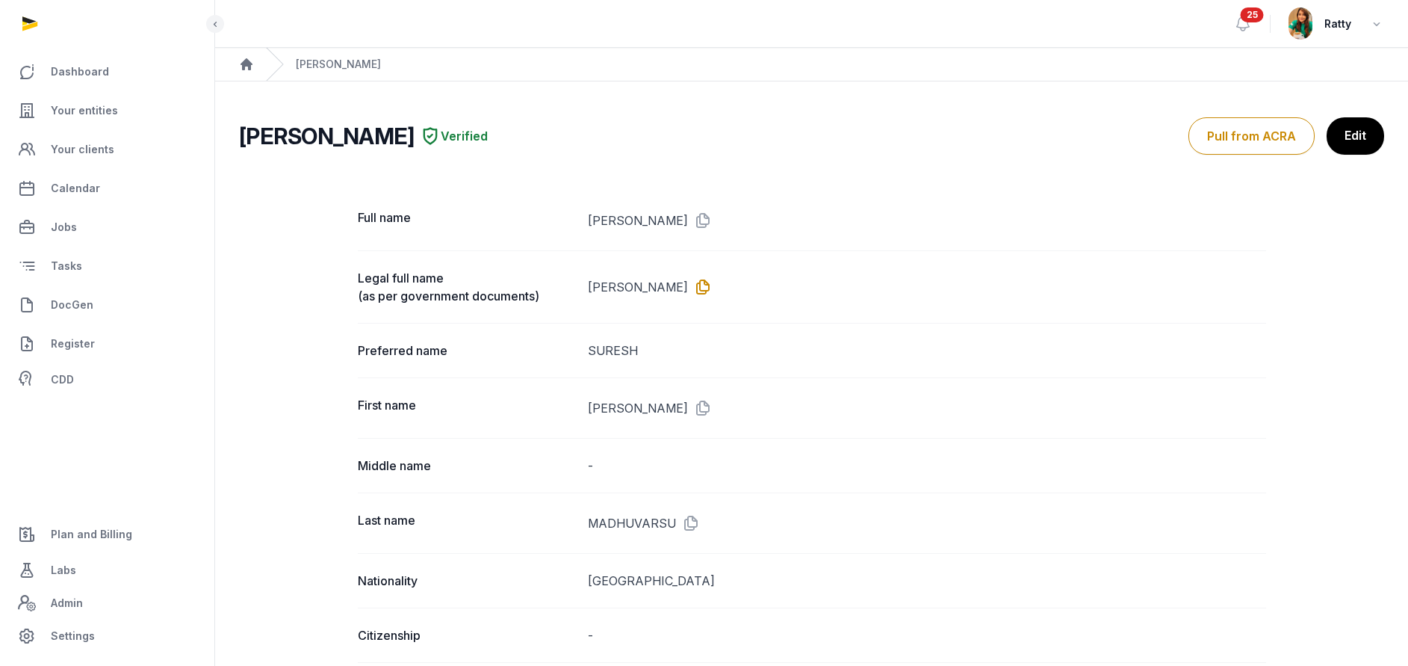
click at [712, 285] on icon at bounding box center [700, 287] width 24 height 24
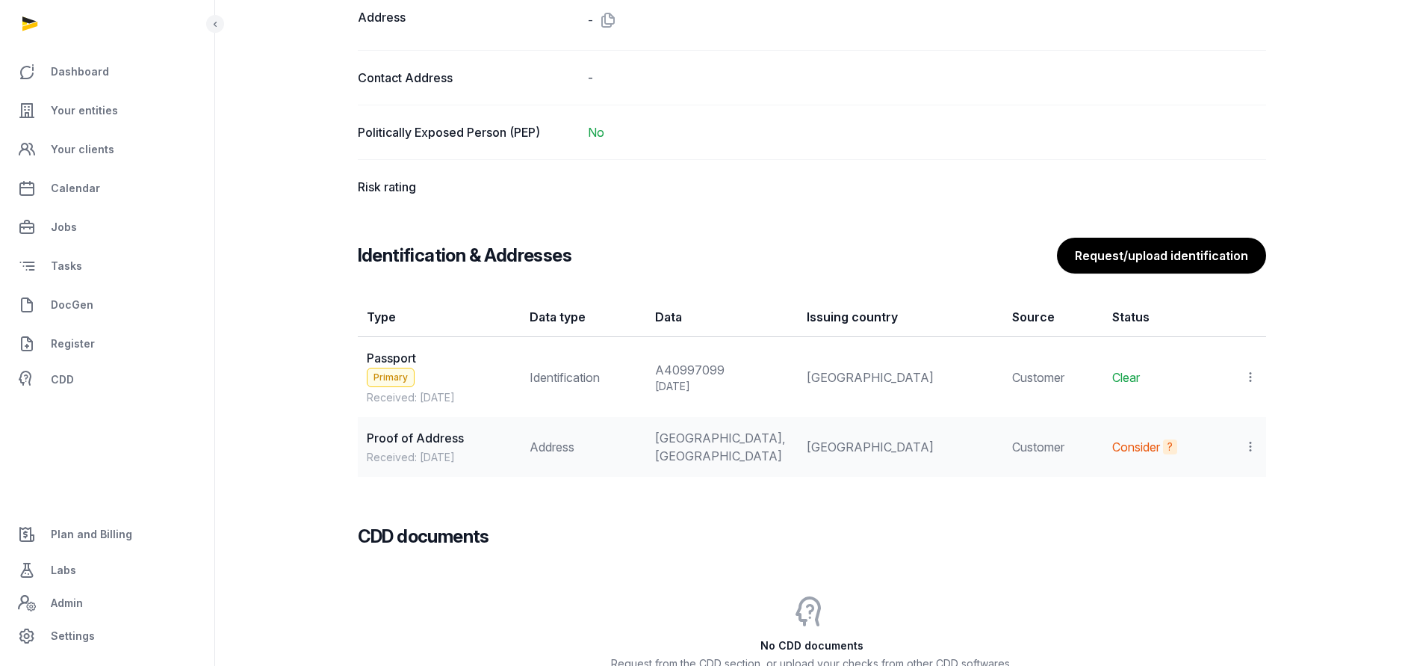
scroll to position [1457, 0]
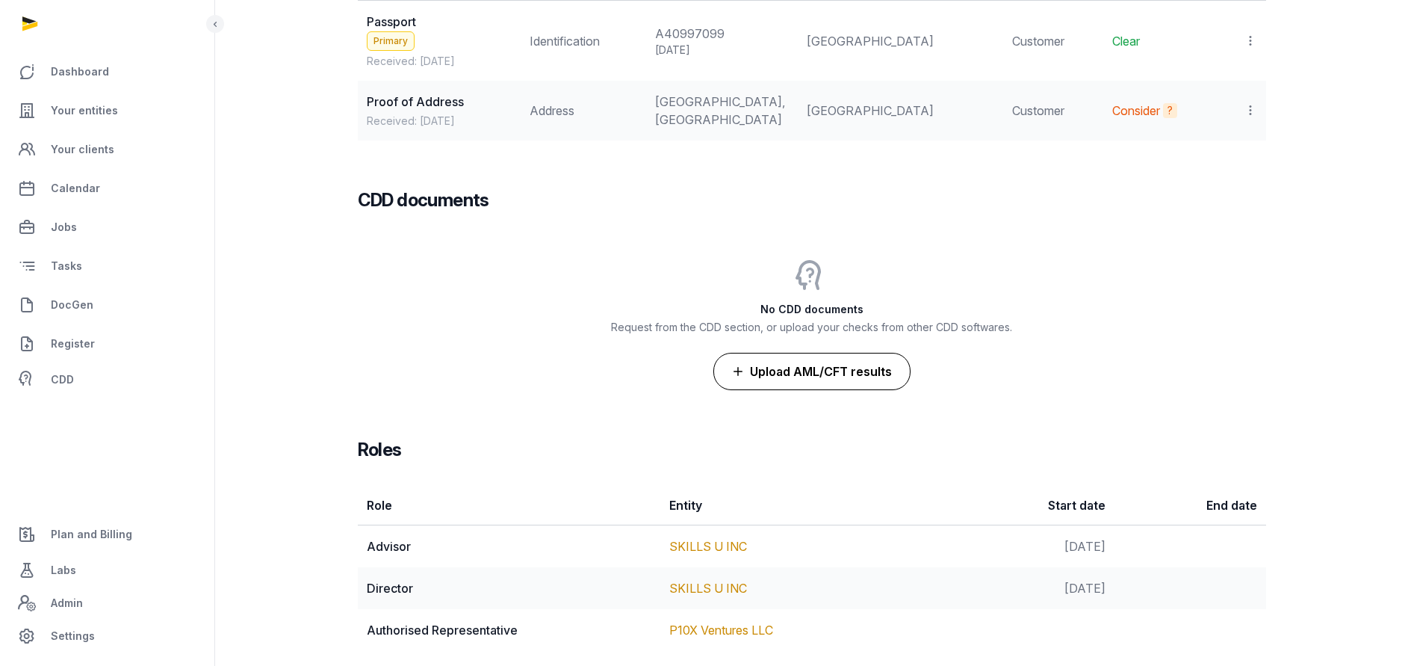
click at [818, 390] on button "Upload AML/CFT results" at bounding box center [812, 371] width 197 height 37
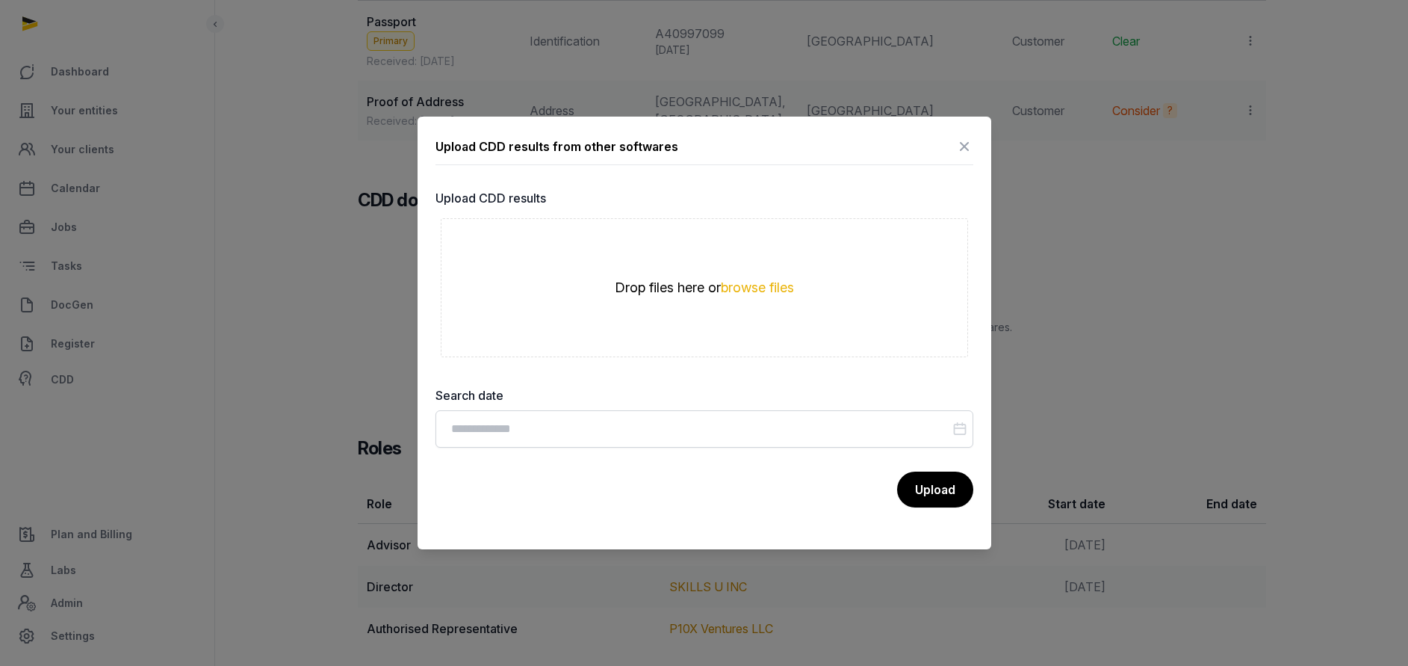
click at [764, 295] on div "Drop files here or browse files" at bounding box center [704, 288] width 359 height 18
click at [758, 291] on button "browse files" at bounding box center [757, 288] width 73 height 14
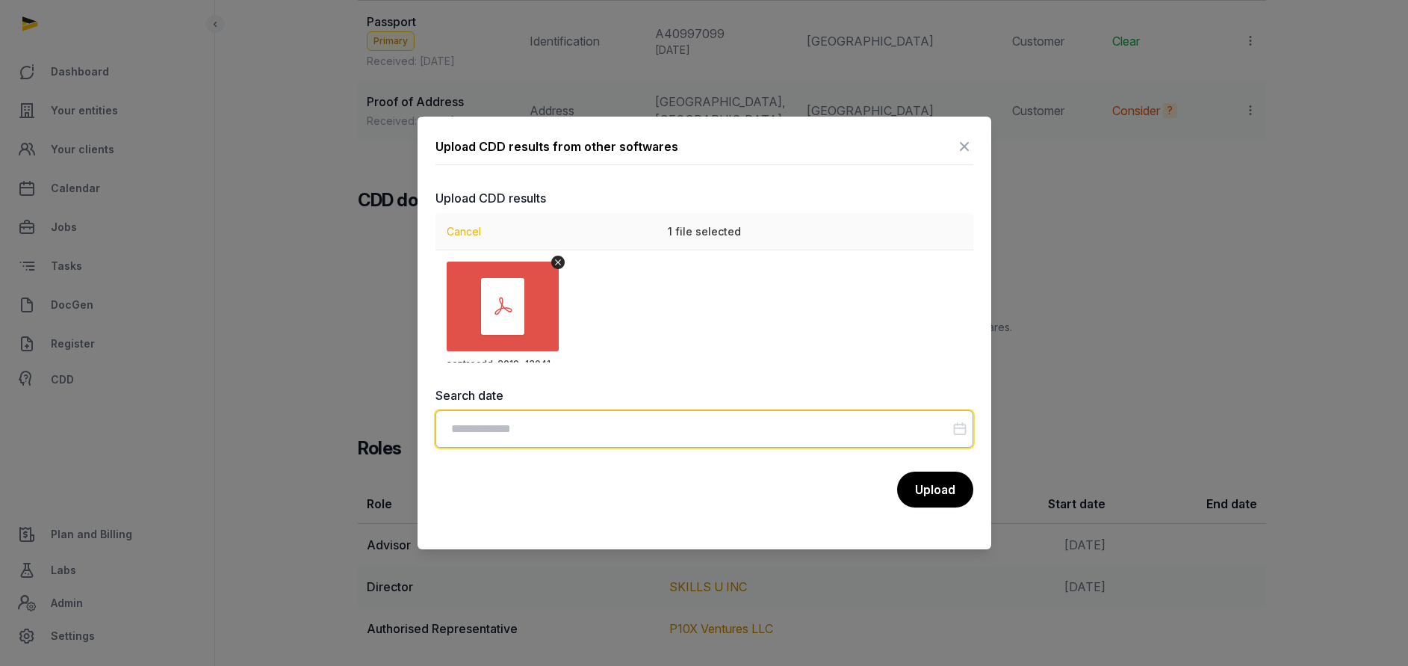
click at [636, 433] on input "Datepicker input" at bounding box center [705, 428] width 538 height 37
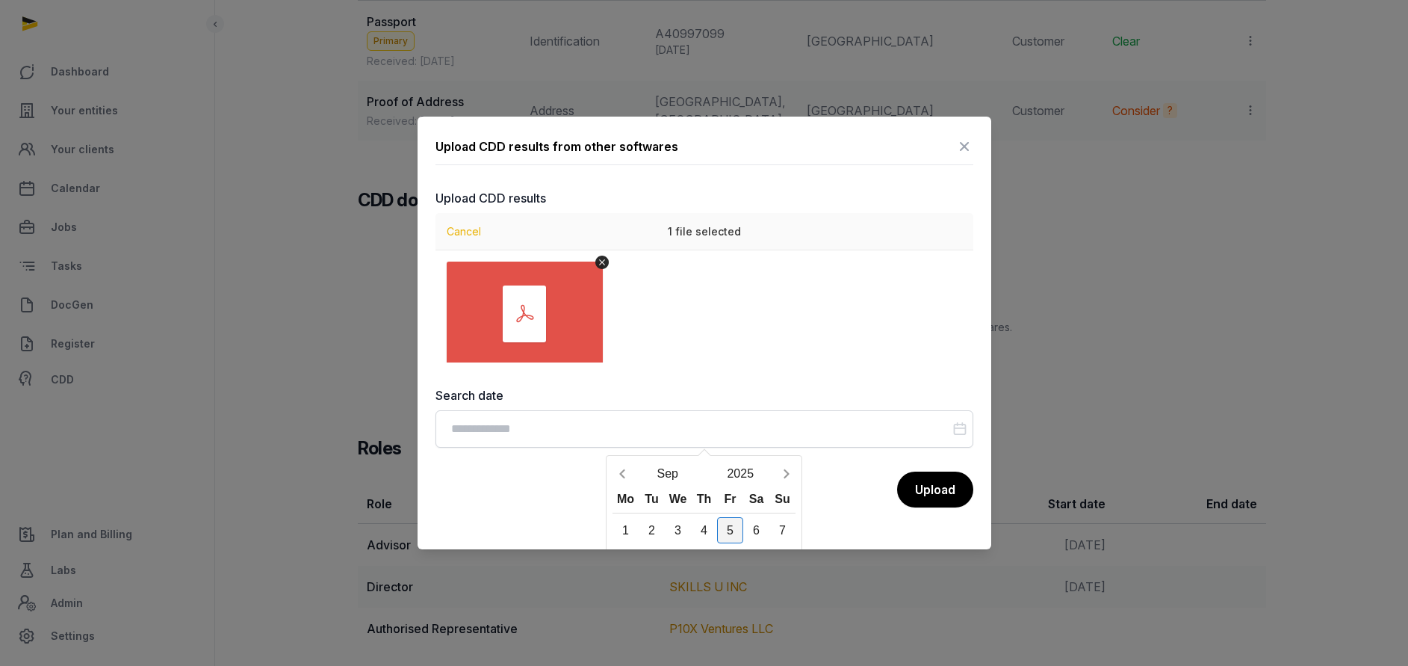
click at [732, 524] on div "5" at bounding box center [730, 530] width 26 height 26
type input "**********"
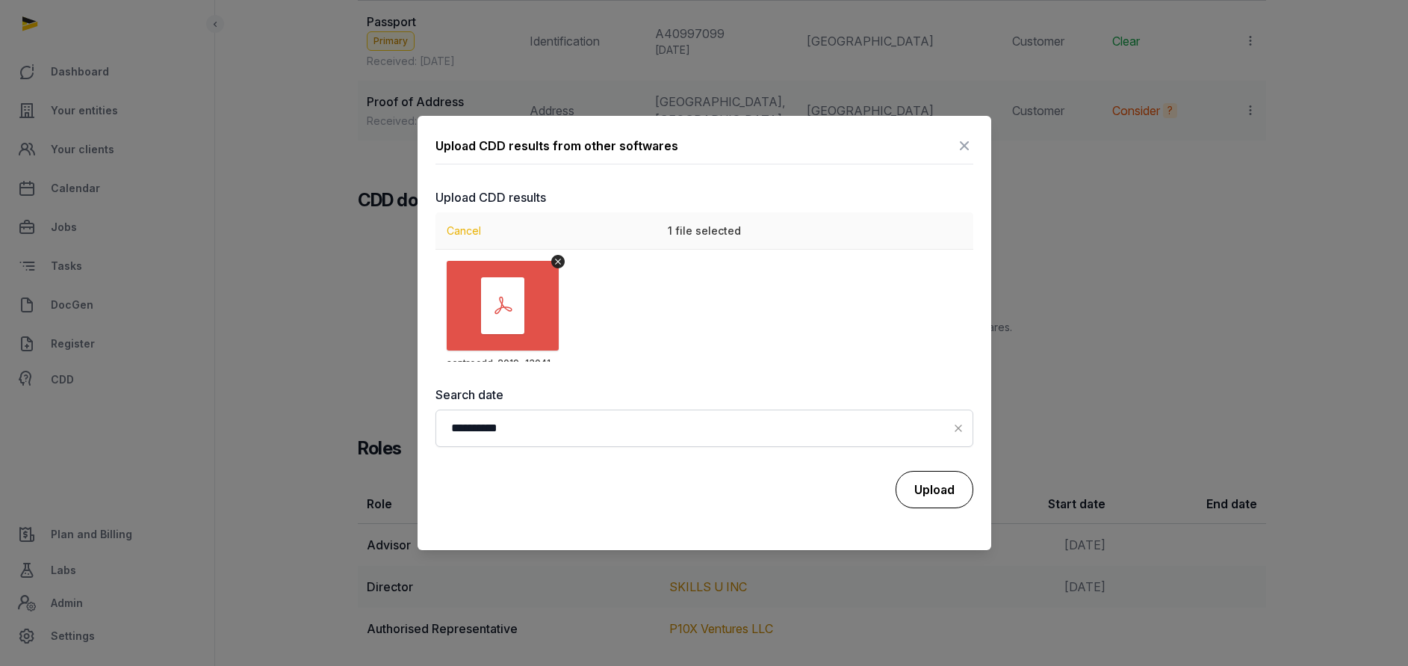
click at [918, 478] on button "Upload" at bounding box center [935, 489] width 78 height 37
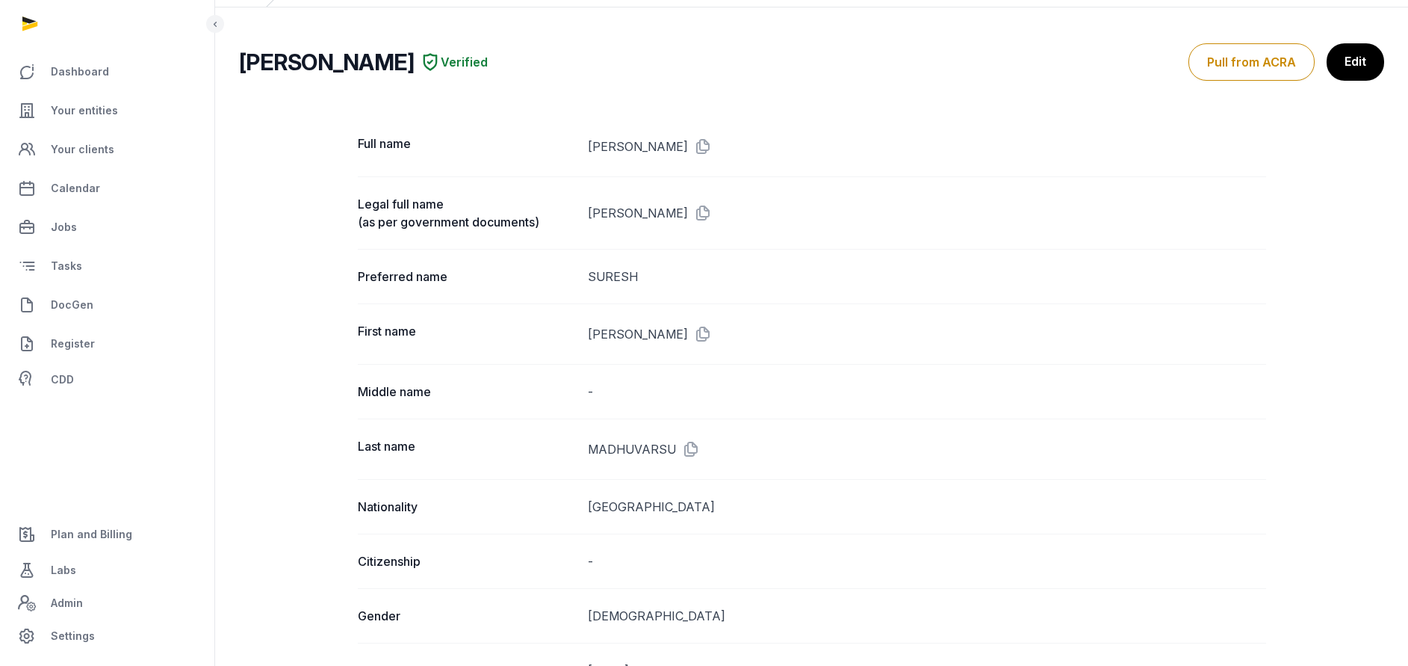
scroll to position [0, 0]
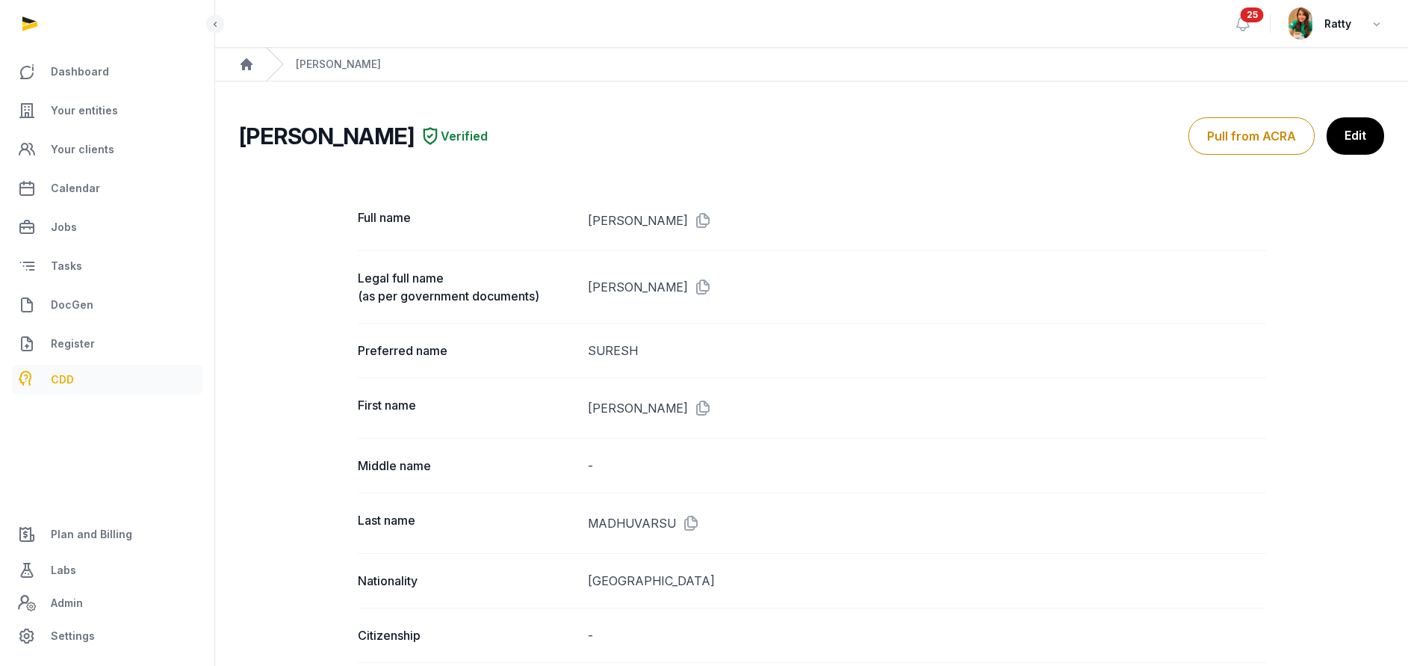
click at [87, 377] on link "CDD" at bounding box center [107, 380] width 191 height 30
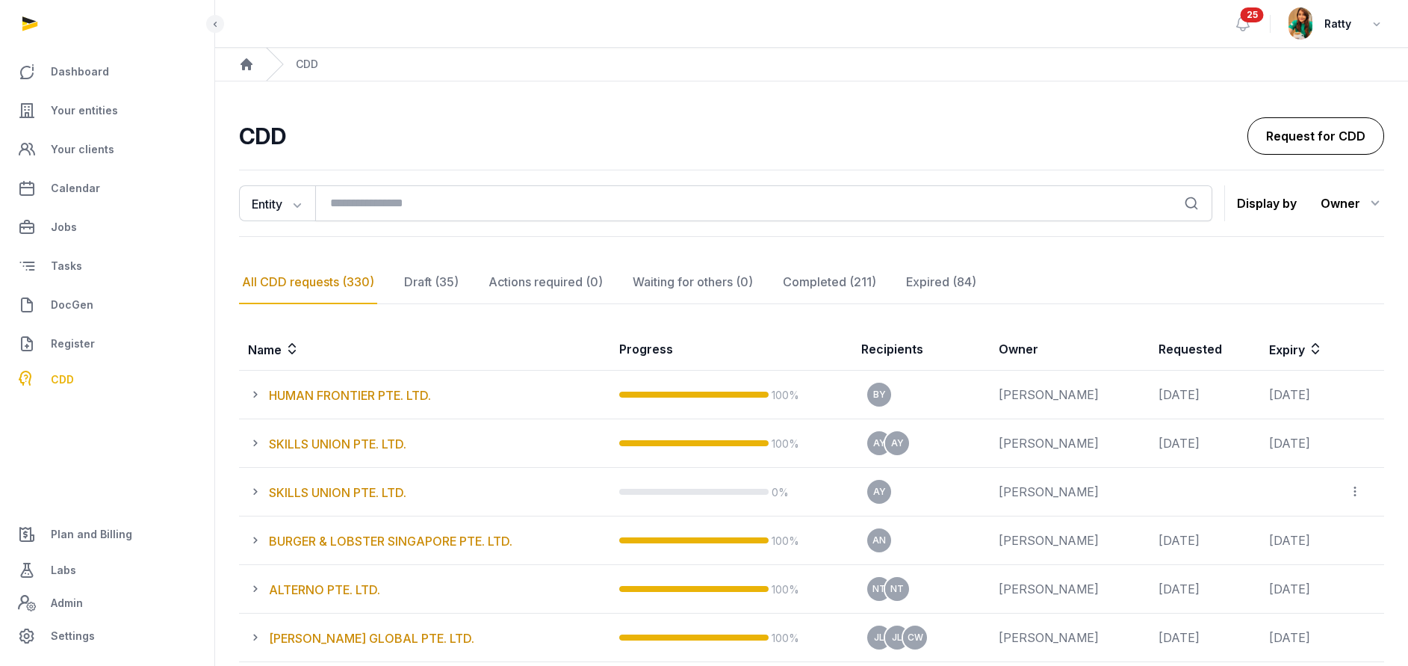
click at [1294, 120] on link "Request for CDD" at bounding box center [1316, 135] width 137 height 37
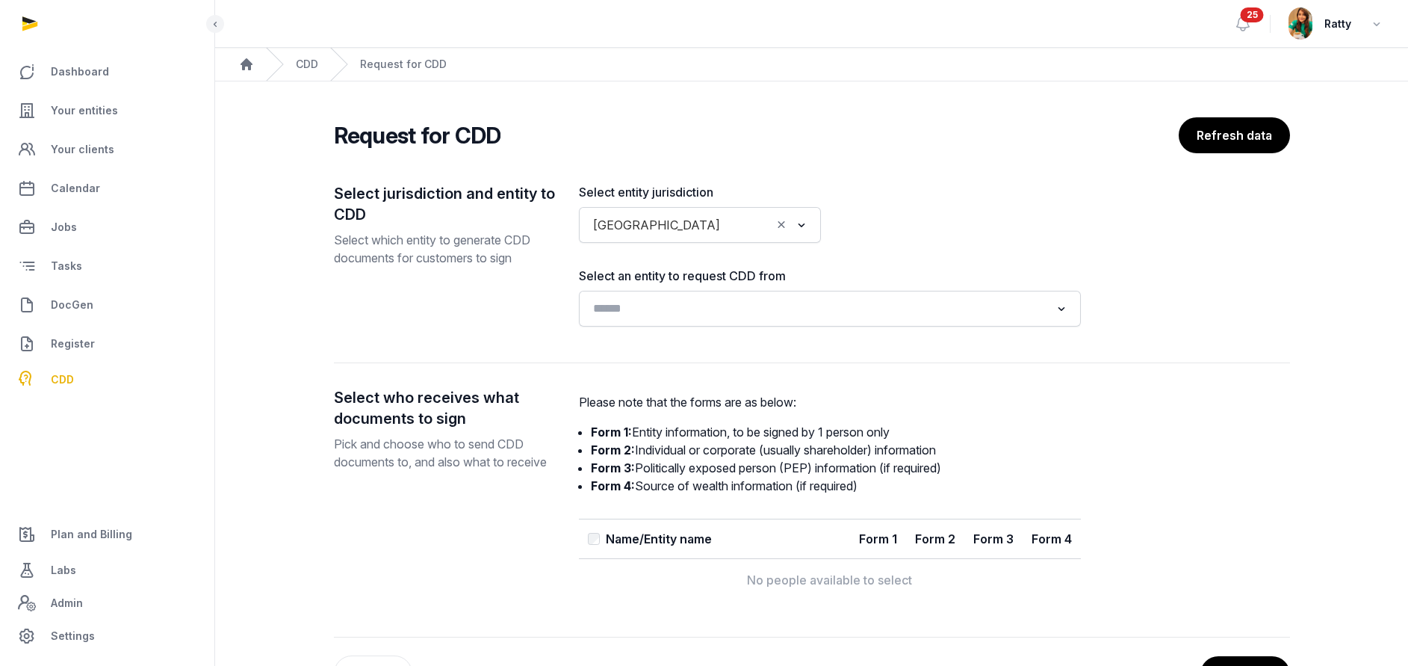
click at [635, 305] on input "Search for option" at bounding box center [819, 308] width 462 height 21
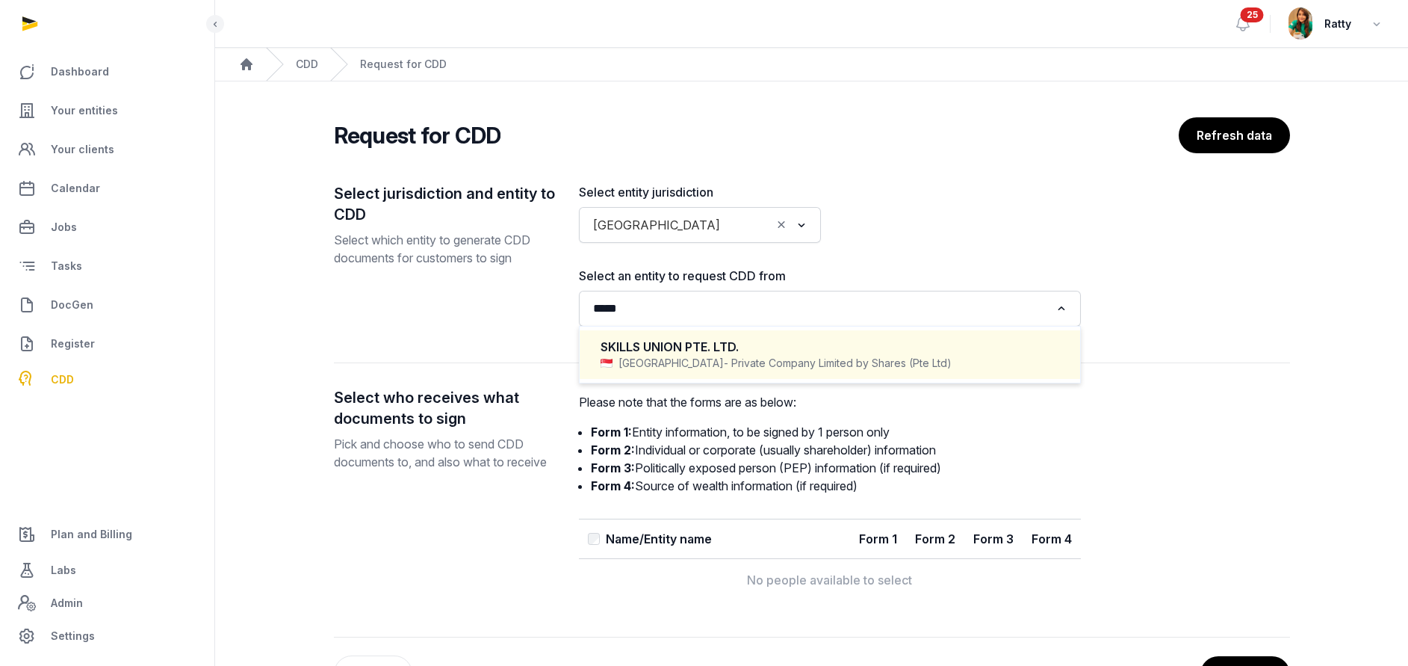
click at [724, 356] on span "- Private Company Limited by Shares (Pte Ltd)" at bounding box center [838, 363] width 228 height 15
type input "*****"
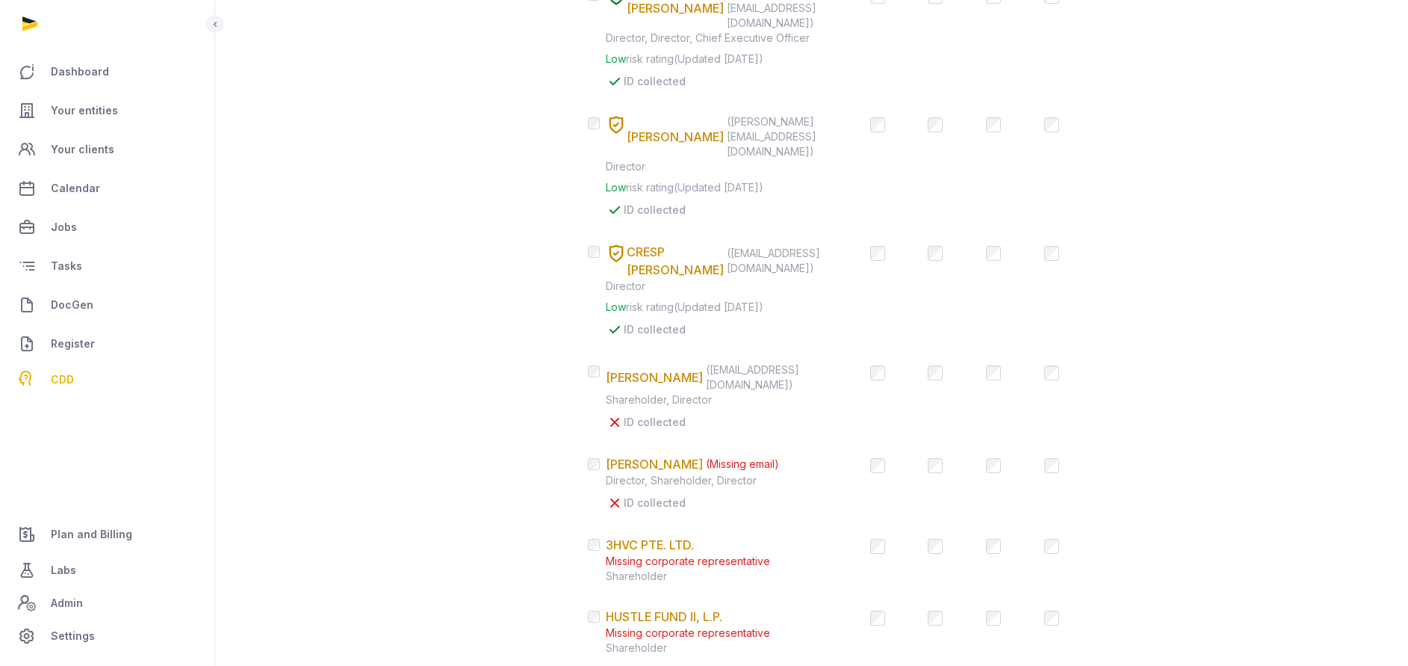
scroll to position [448, 0]
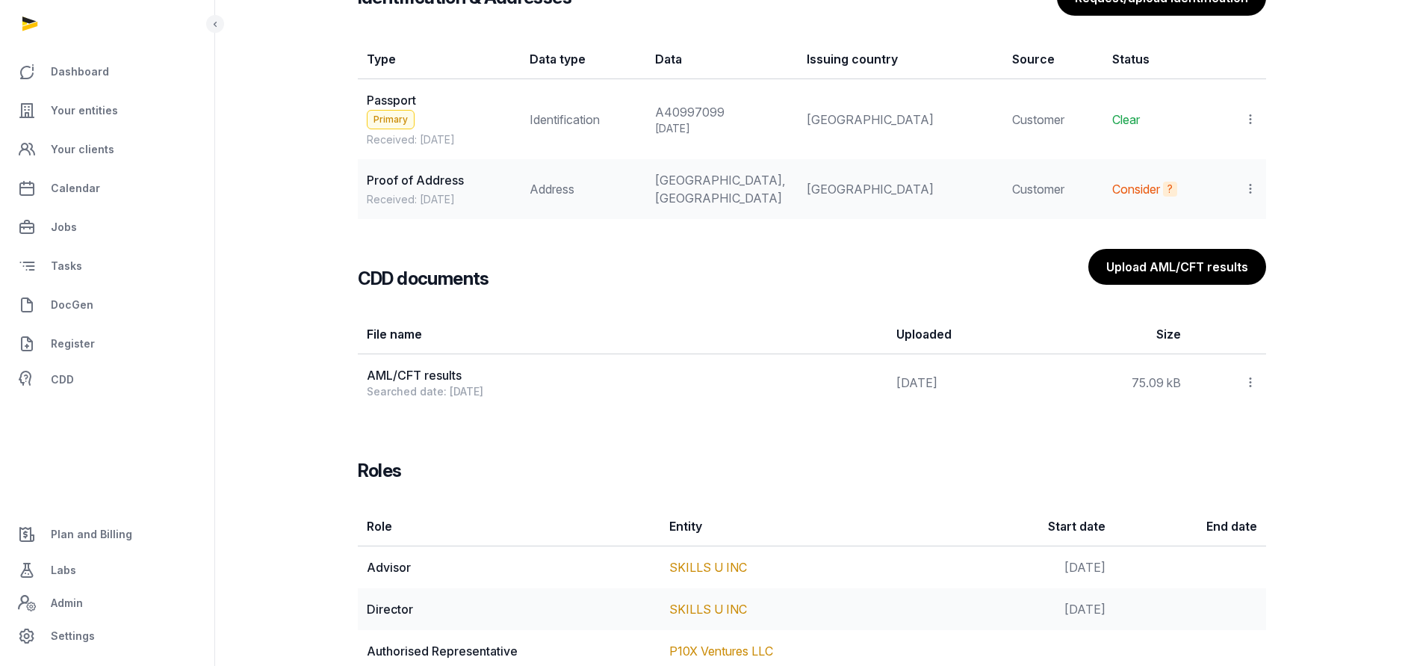
scroll to position [1456, 0]
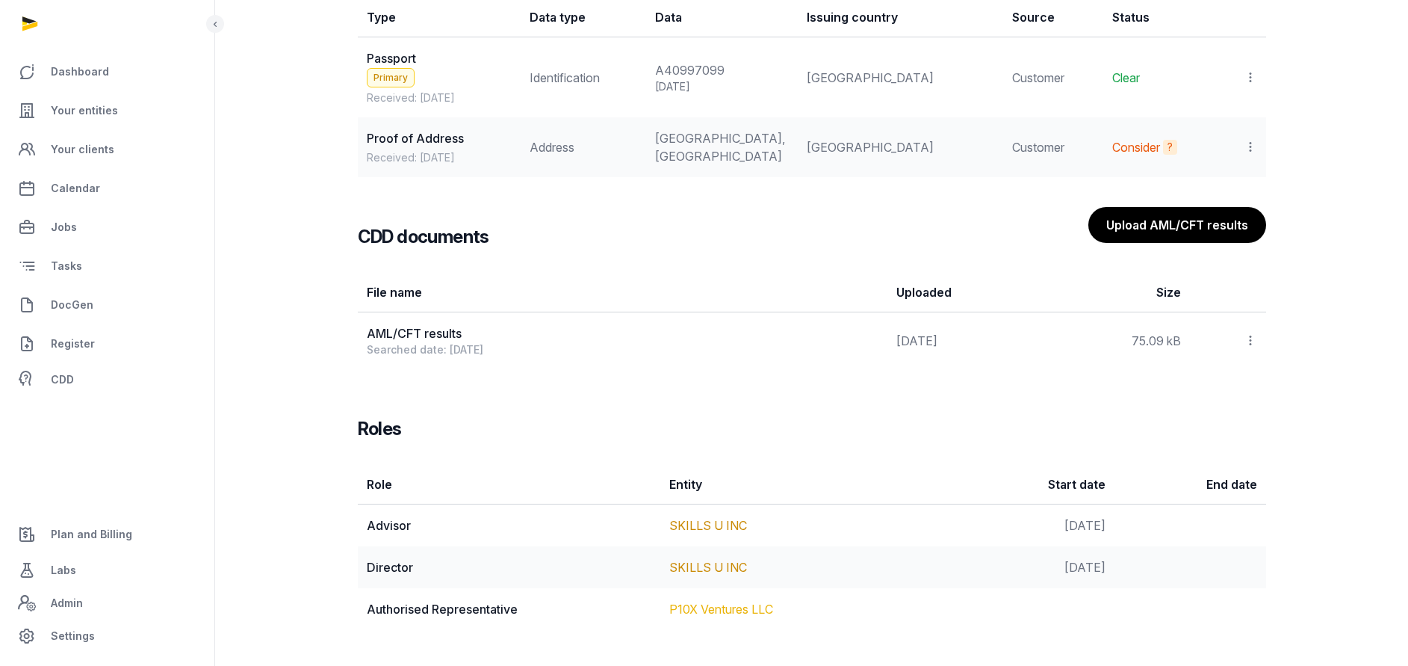
click at [709, 606] on link "P10X Ventures LLC" at bounding box center [721, 608] width 104 height 15
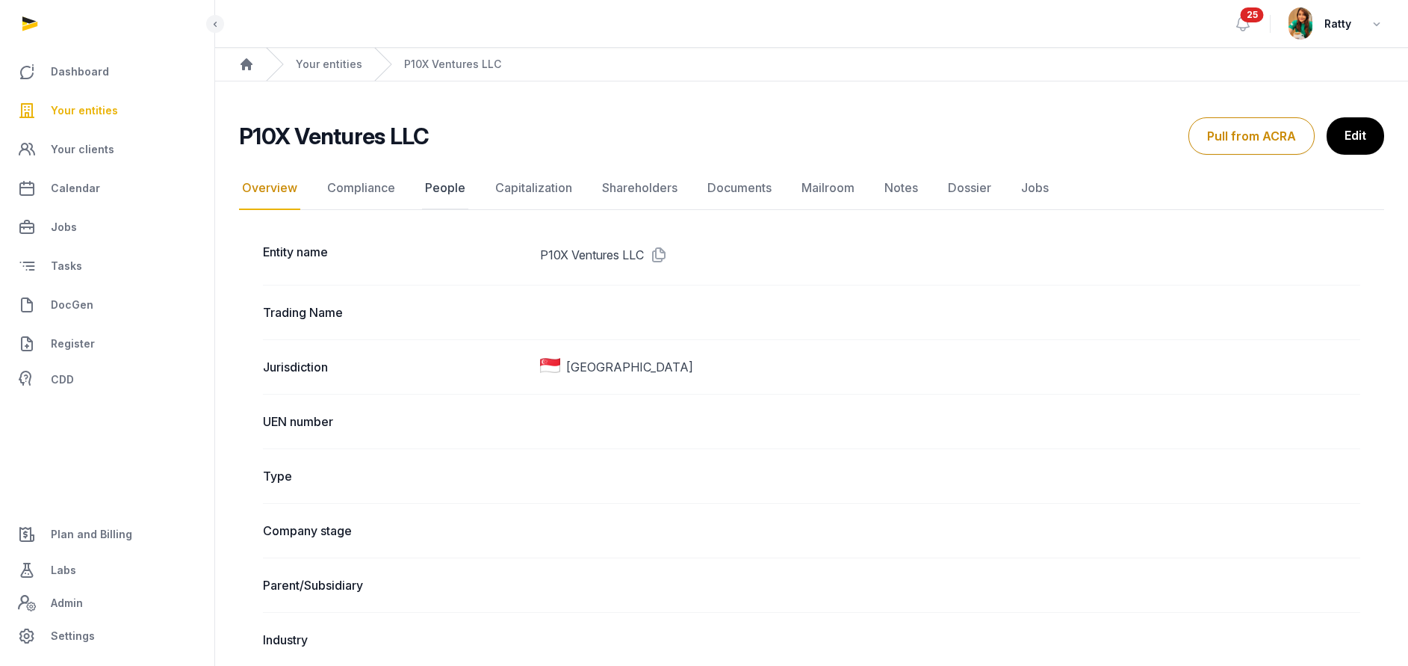
click at [440, 187] on link "People" at bounding box center [445, 188] width 46 height 43
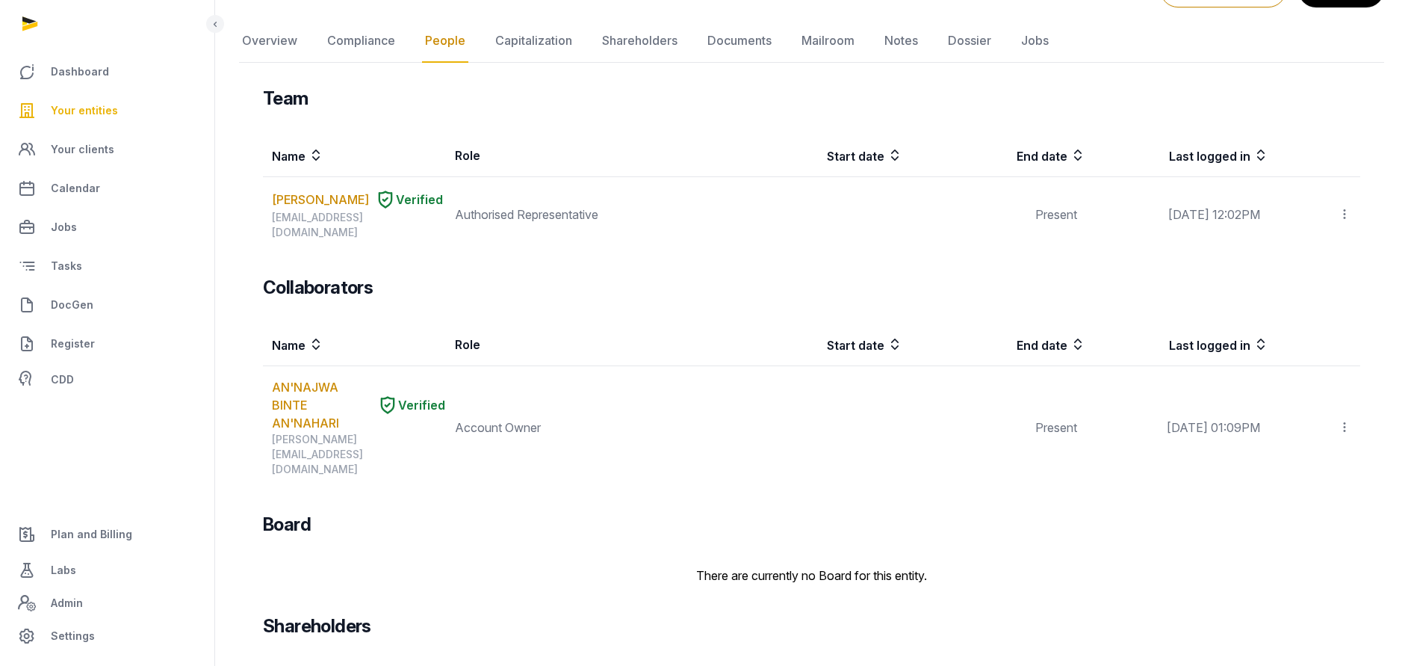
scroll to position [79, 0]
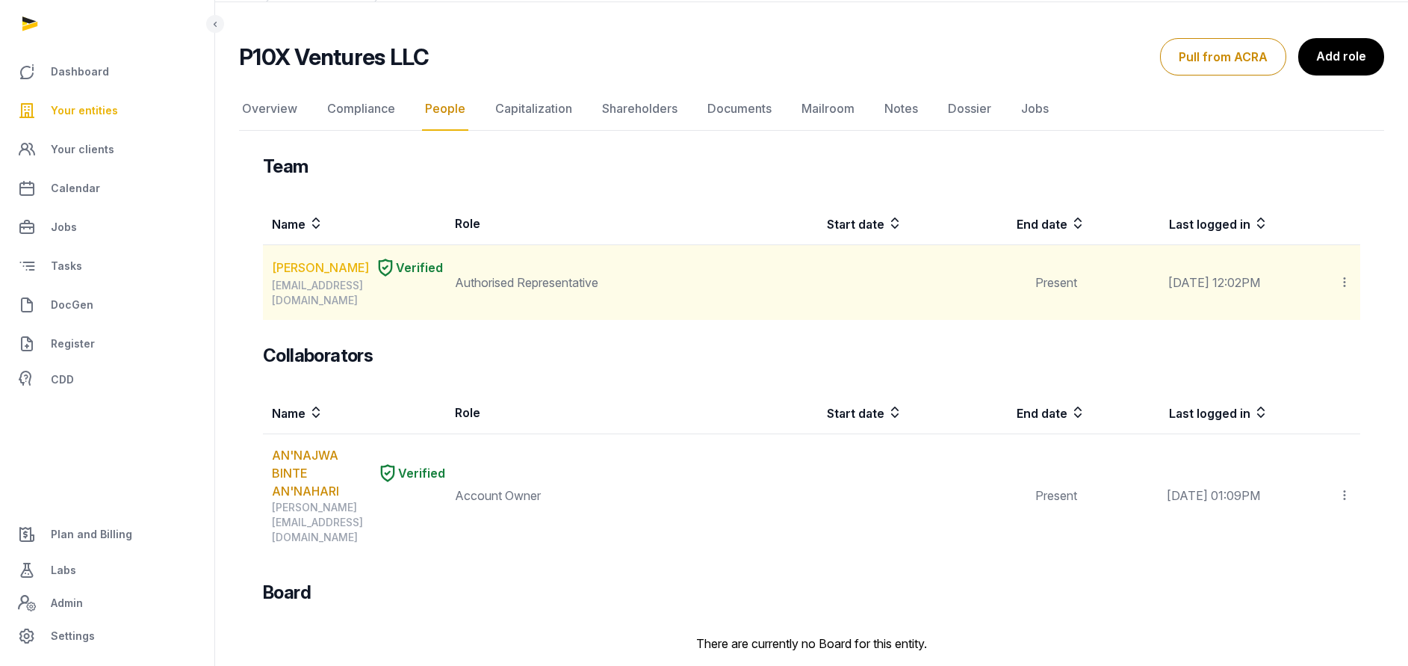
click at [291, 269] on link "[PERSON_NAME]" at bounding box center [320, 268] width 97 height 18
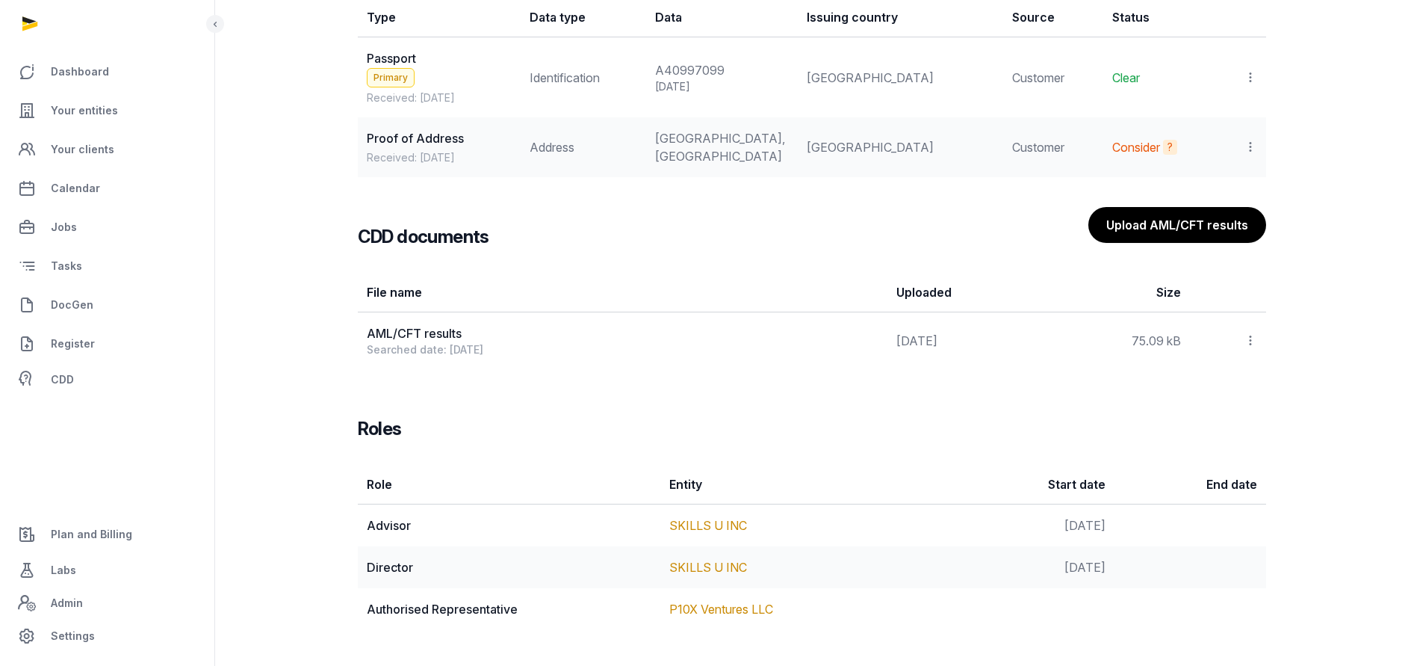
scroll to position [1200, 0]
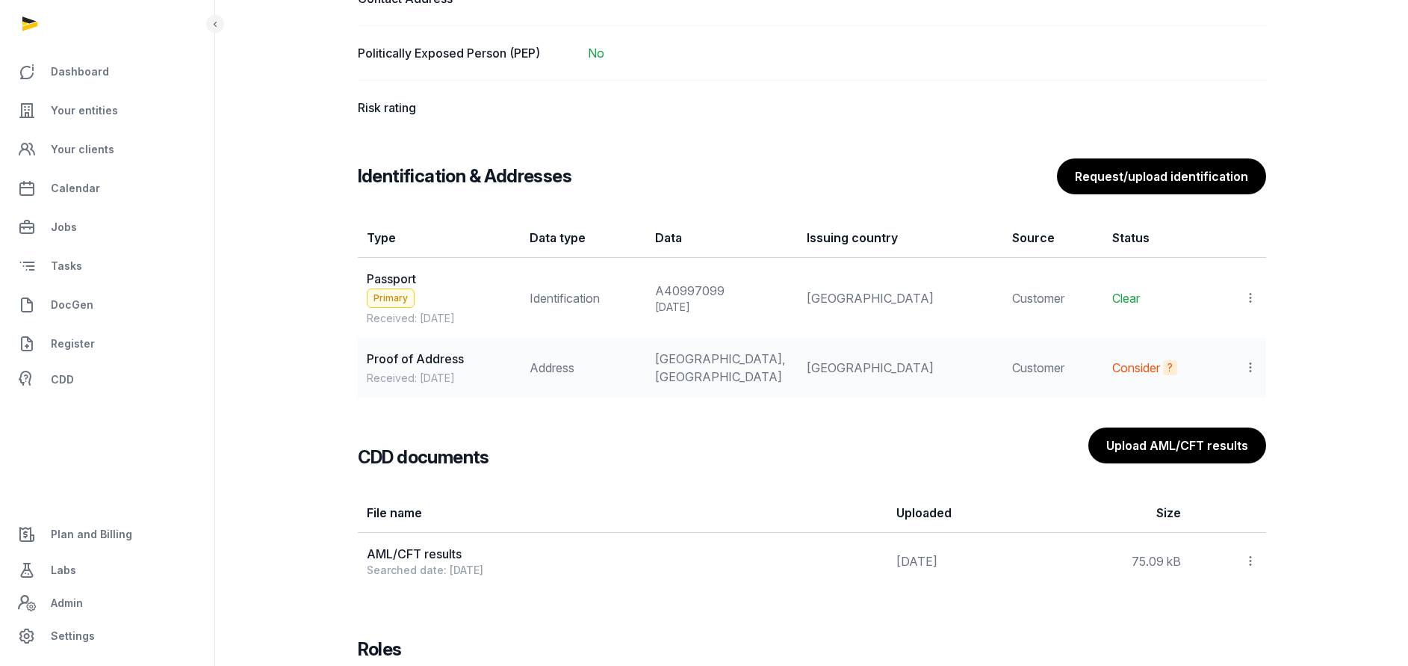
click at [1247, 375] on icon at bounding box center [1250, 367] width 13 height 16
click at [1213, 445] on span "Set as primary" at bounding box center [1204, 437] width 77 height 15
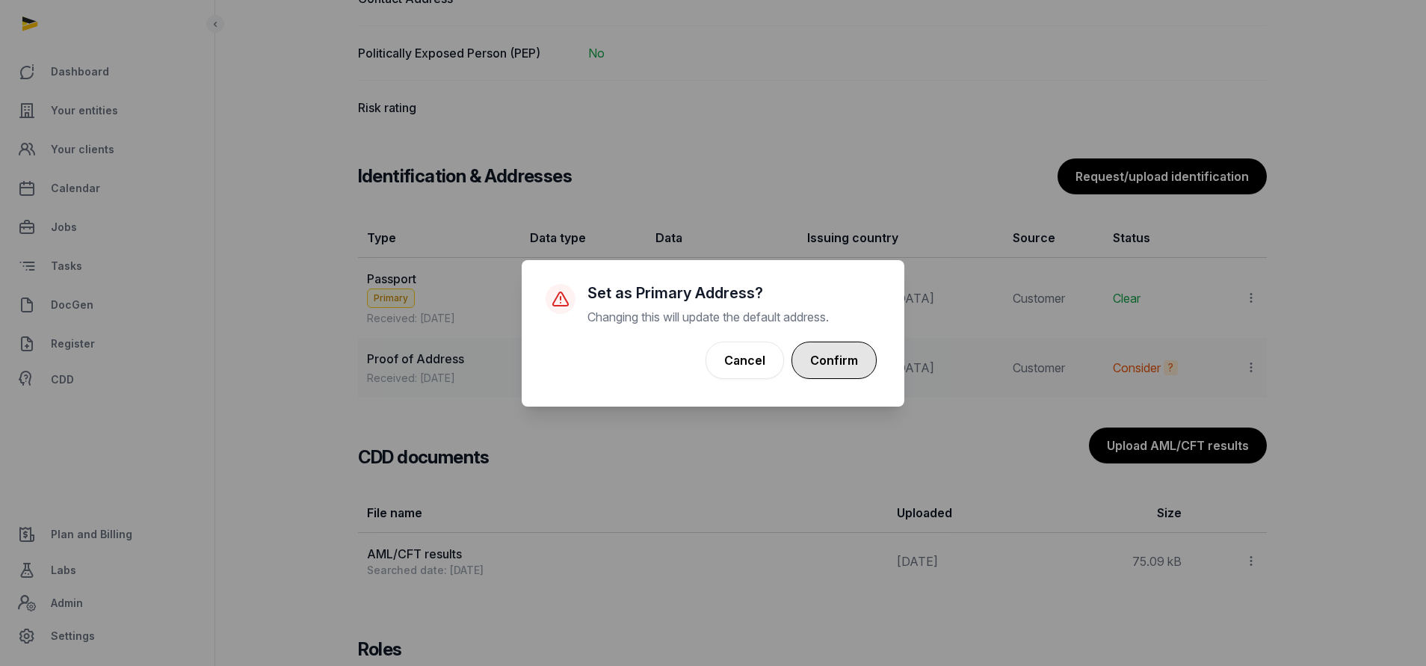
click at [867, 368] on button "Confirm" at bounding box center [833, 359] width 85 height 37
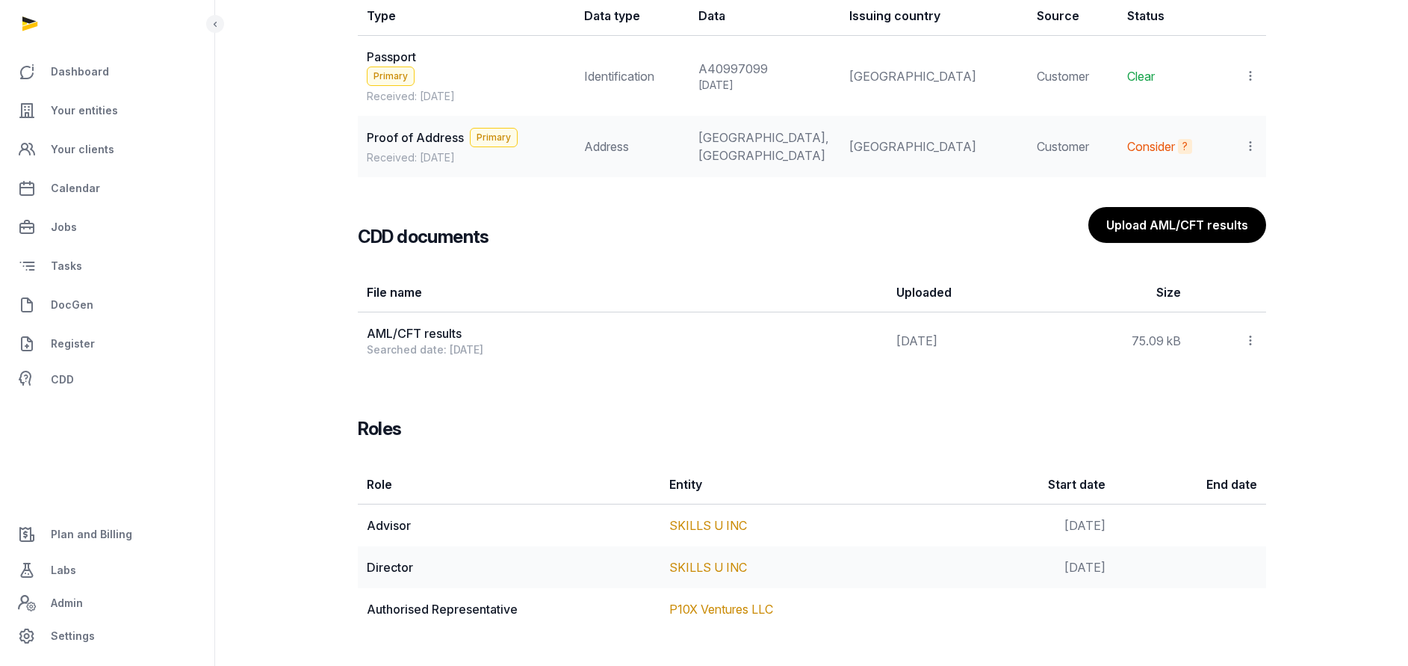
scroll to position [1456, 0]
drag, startPoint x: 668, startPoint y: 603, endPoint x: 776, endPoint y: 605, distance: 108.4
click at [776, 605] on td "P10X Ventures LLC" at bounding box center [811, 609] width 303 height 42
copy link "P10X Ventures LLC"
